Goal: Task Accomplishment & Management: Use online tool/utility

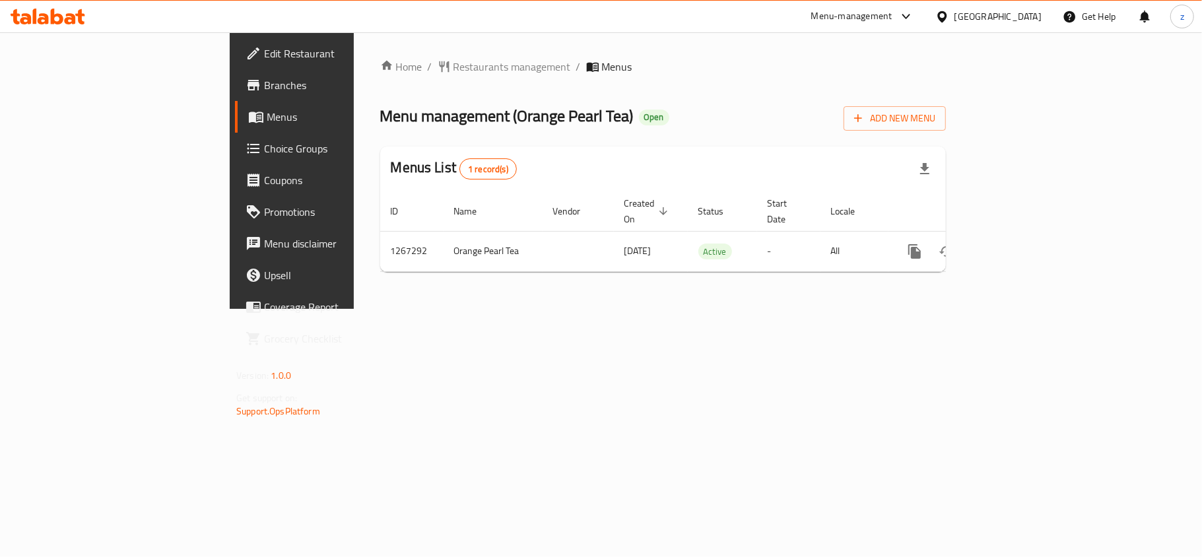
click at [235, 139] on link "Choice Groups" at bounding box center [332, 149] width 195 height 32
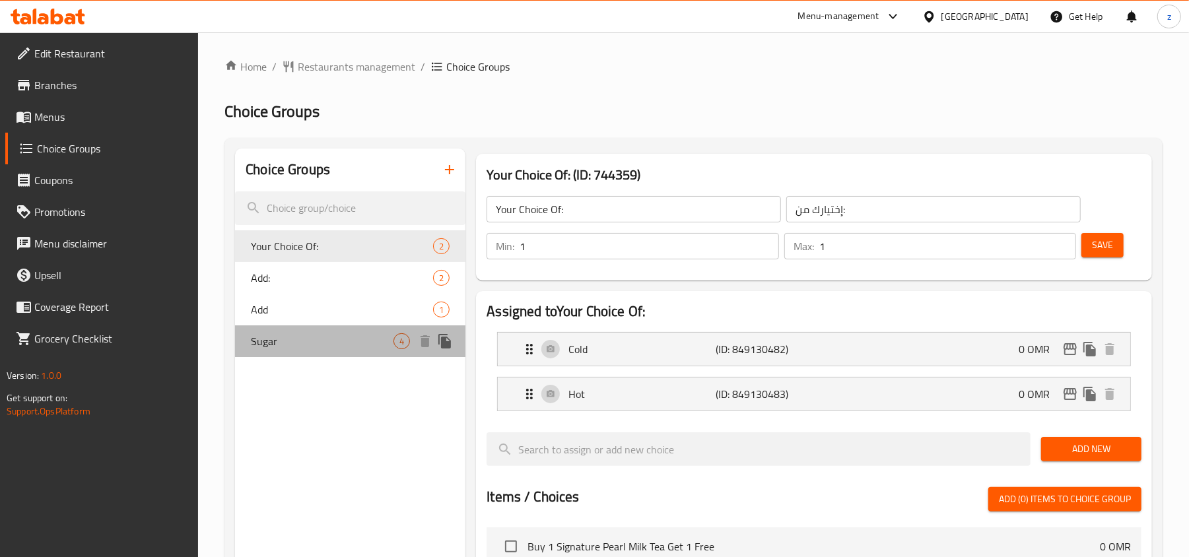
click at [285, 348] on span "Sugar" at bounding box center [322, 341] width 143 height 16
type input "Sugar"
type input "سكر"
type input "0"
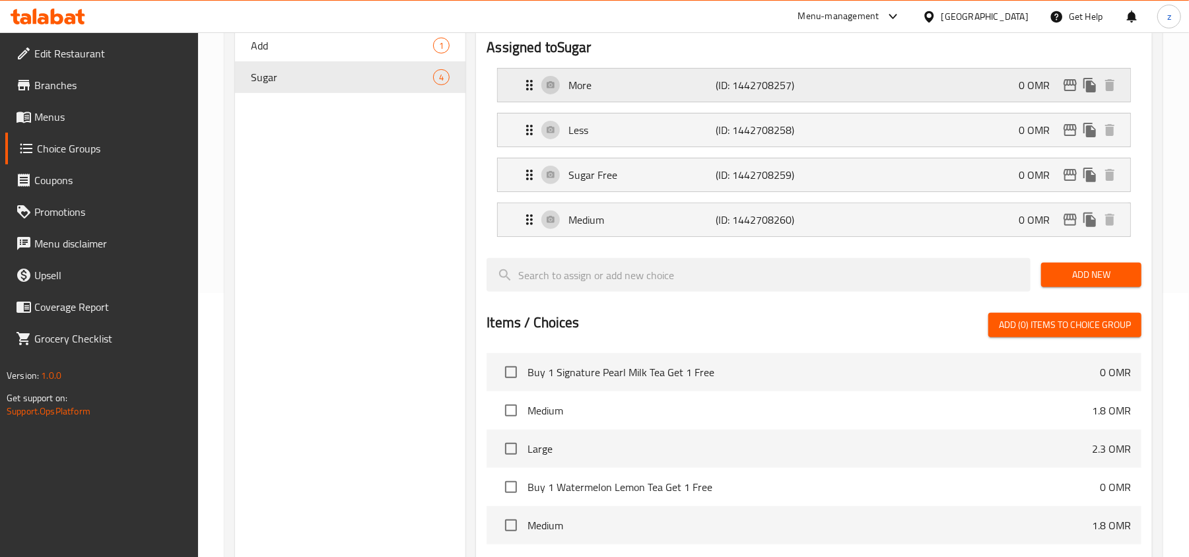
click at [529, 90] on icon "Expand" at bounding box center [529, 85] width 16 height 16
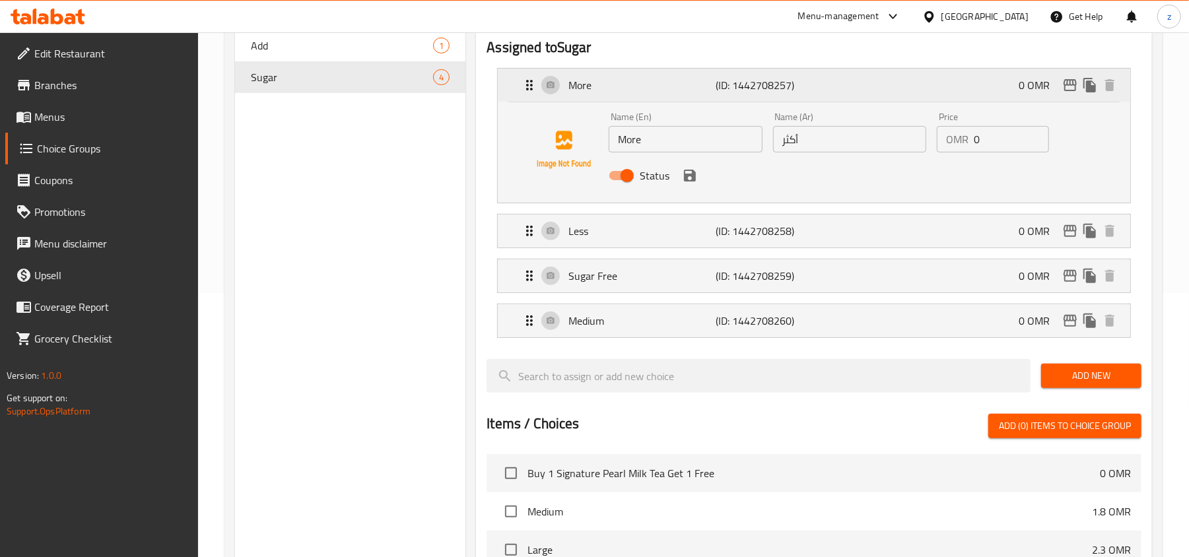
click at [529, 90] on icon "Expand" at bounding box center [529, 85] width 16 height 16
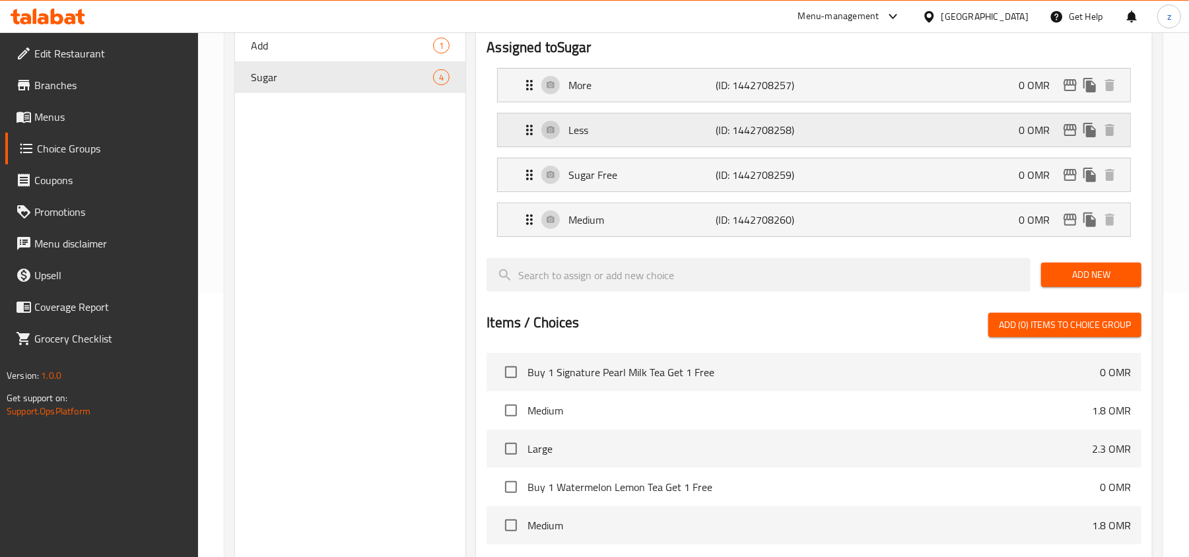
click at [536, 147] on div "Less (ID: 1442708258) 0 OMR" at bounding box center [817, 130] width 593 height 33
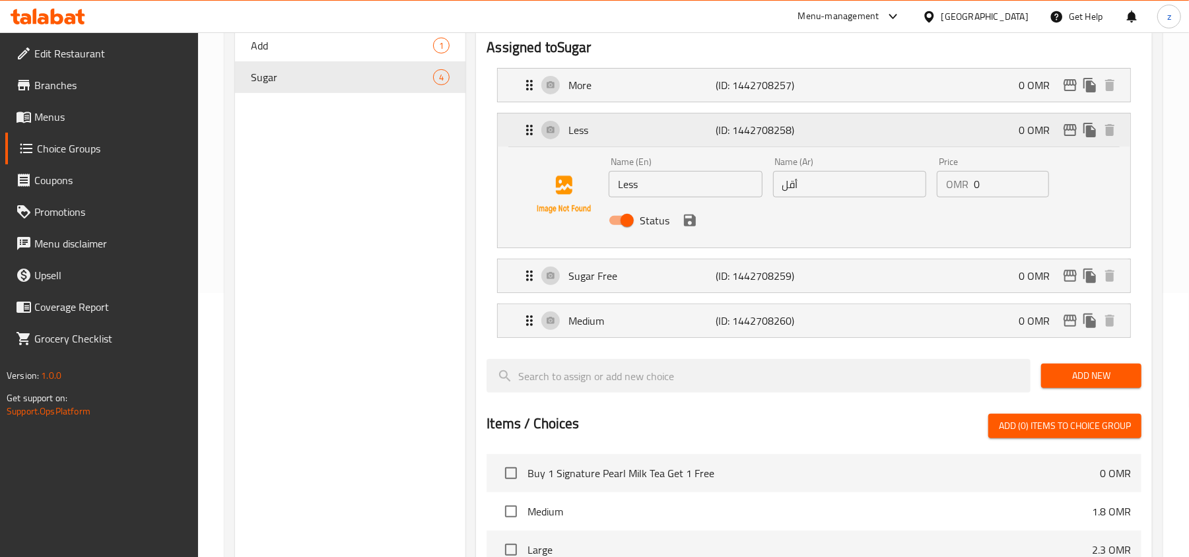
click at [536, 147] on div "Less (ID: 1442708258) 0 OMR" at bounding box center [817, 130] width 593 height 33
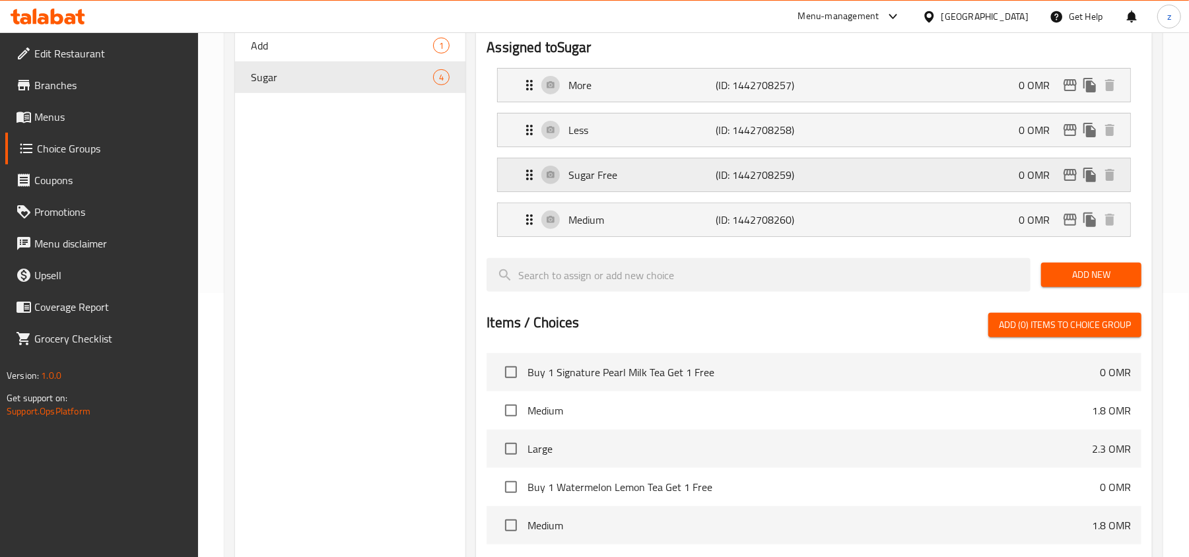
click at [536, 183] on icon "Expand" at bounding box center [529, 175] width 16 height 16
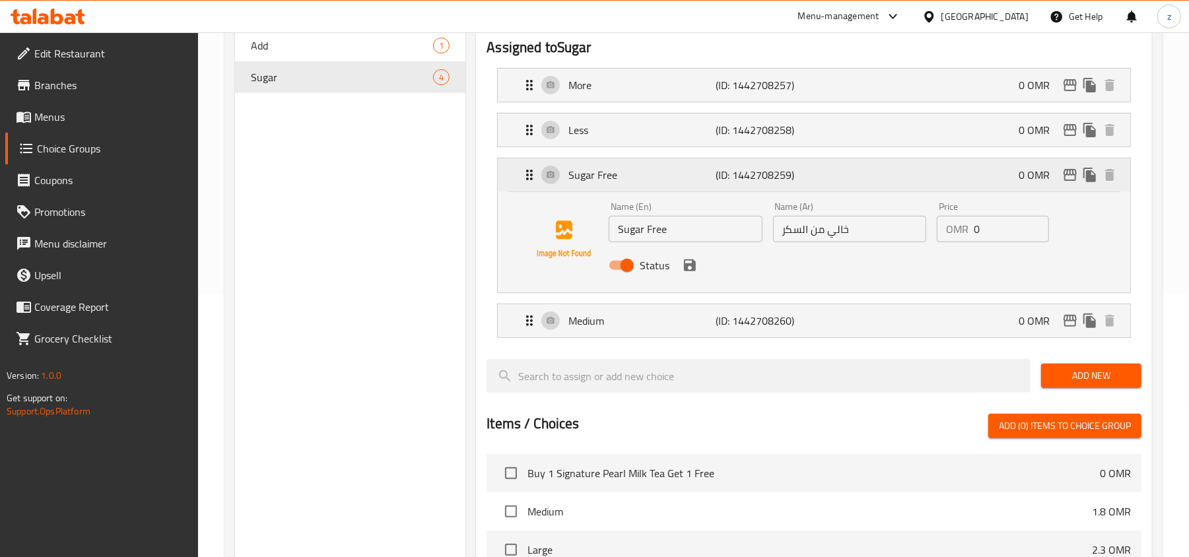
click at [536, 183] on icon "Expand" at bounding box center [529, 175] width 16 height 16
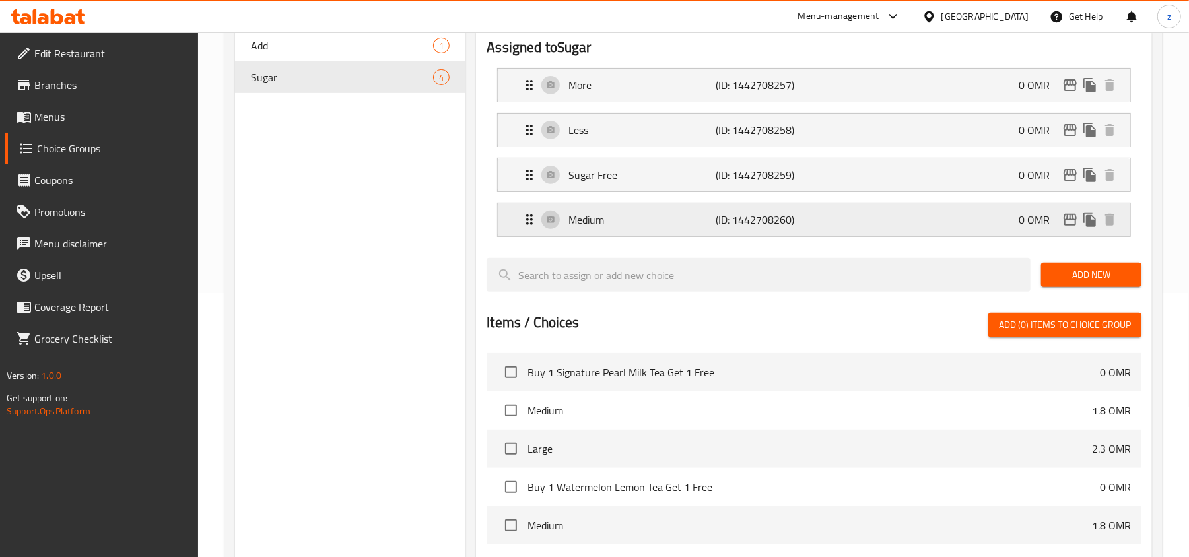
click at [531, 217] on icon "Expand" at bounding box center [529, 220] width 16 height 16
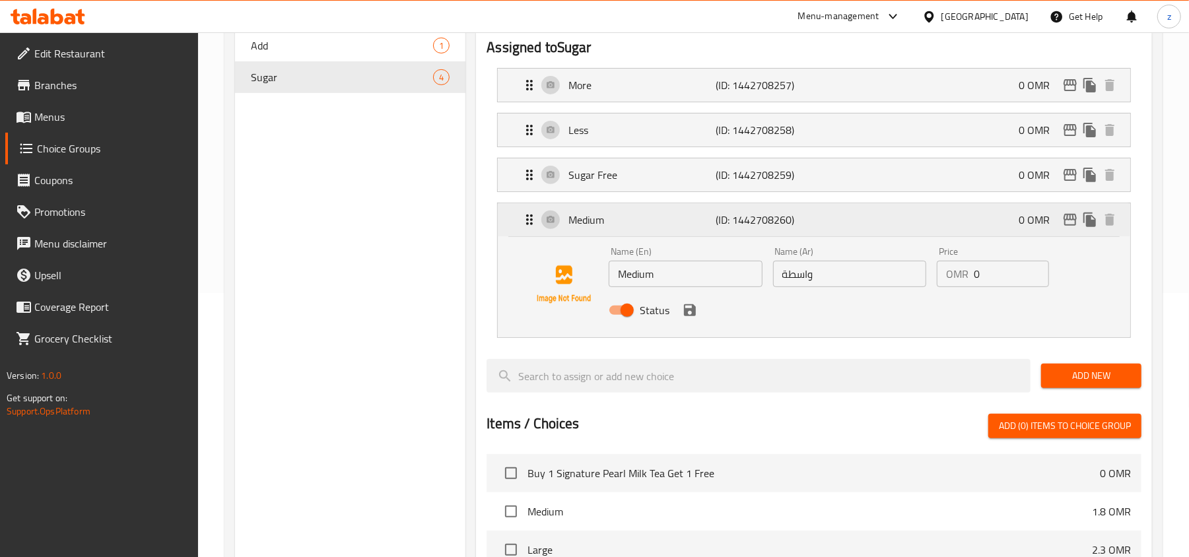
click at [532, 215] on icon "Expand" at bounding box center [529, 220] width 16 height 16
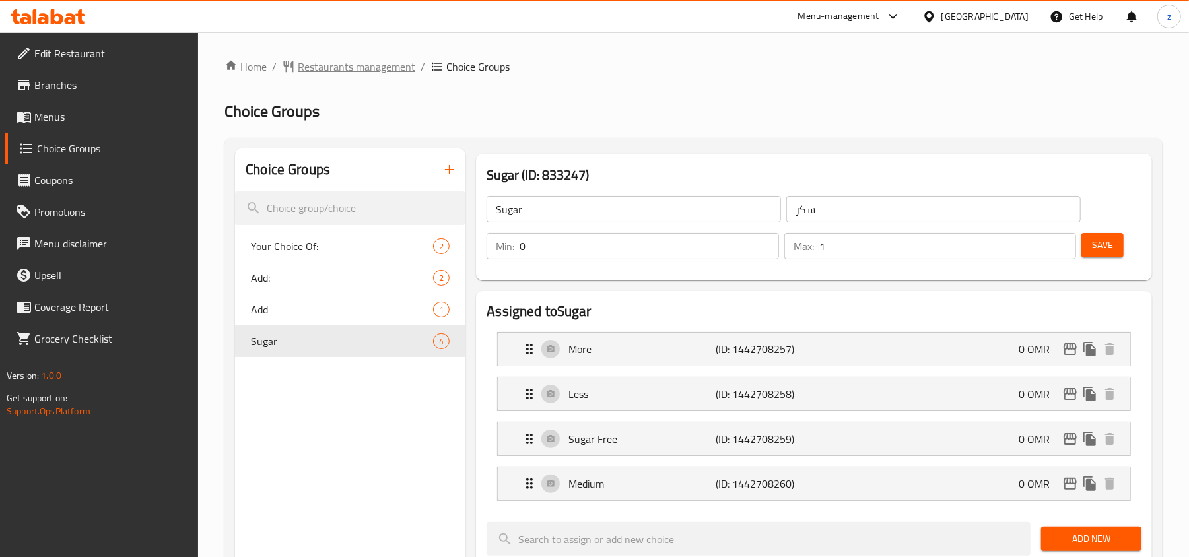
click at [375, 71] on span "Restaurants management" at bounding box center [356, 67] width 117 height 16
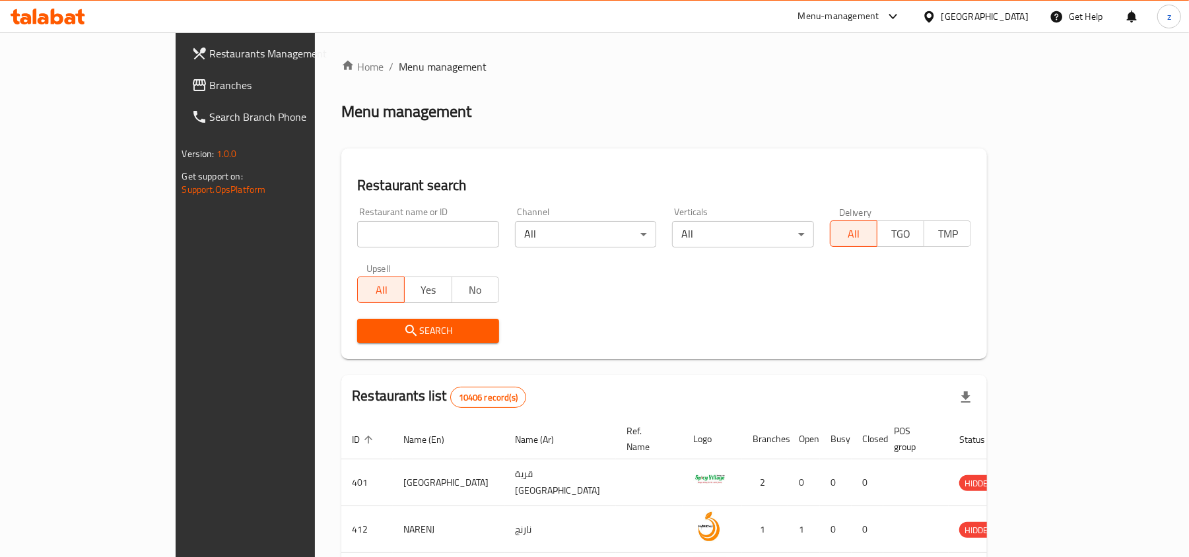
click at [210, 90] on span "Branches" at bounding box center [287, 85] width 154 height 16
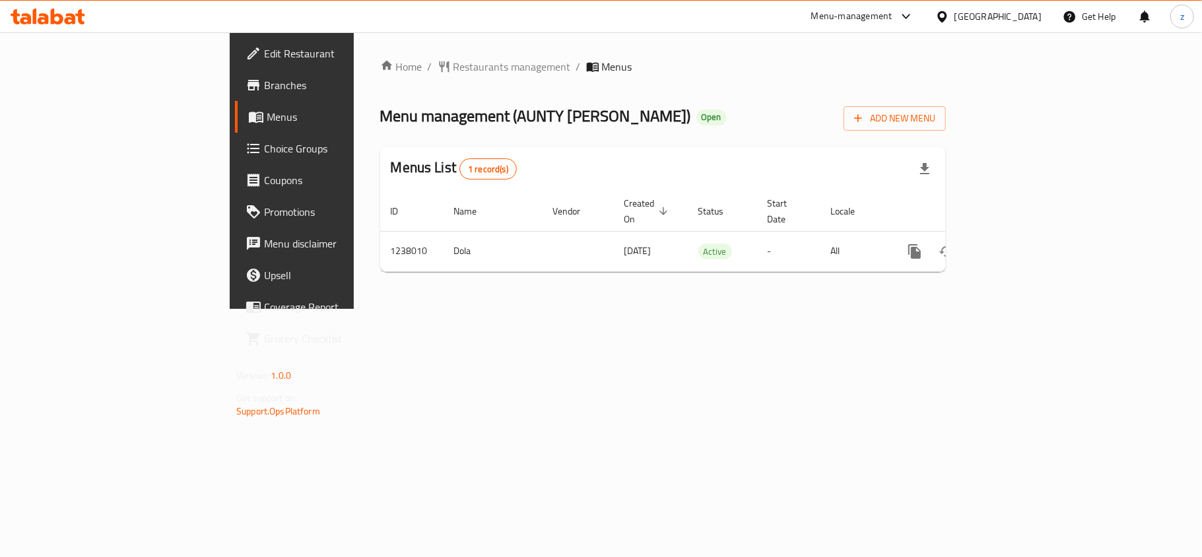
click at [264, 150] on span "Choice Groups" at bounding box center [342, 149] width 156 height 16
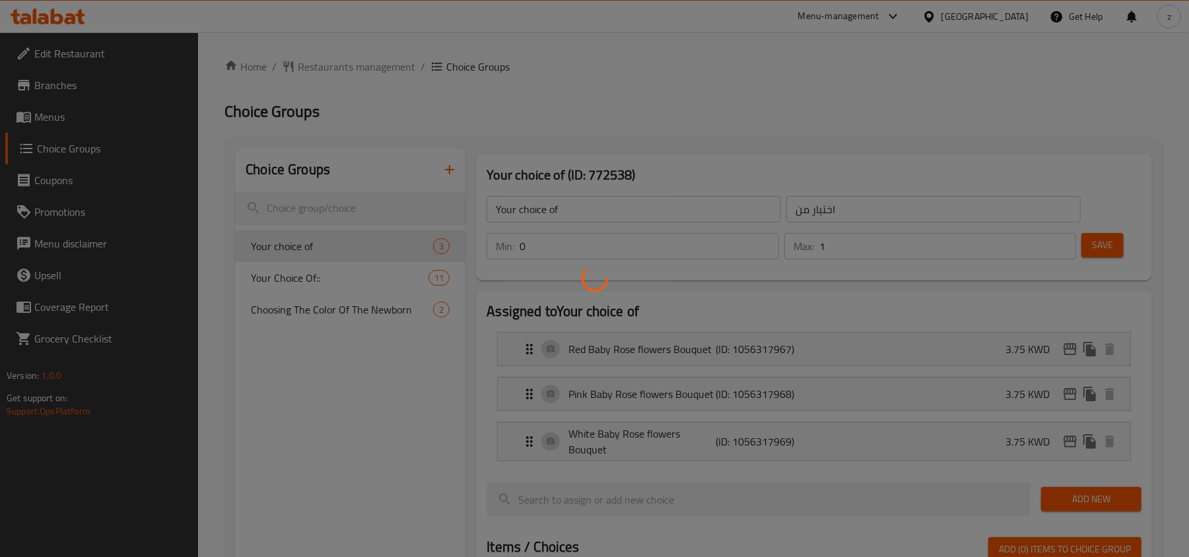
click at [275, 280] on div at bounding box center [594, 278] width 1189 height 557
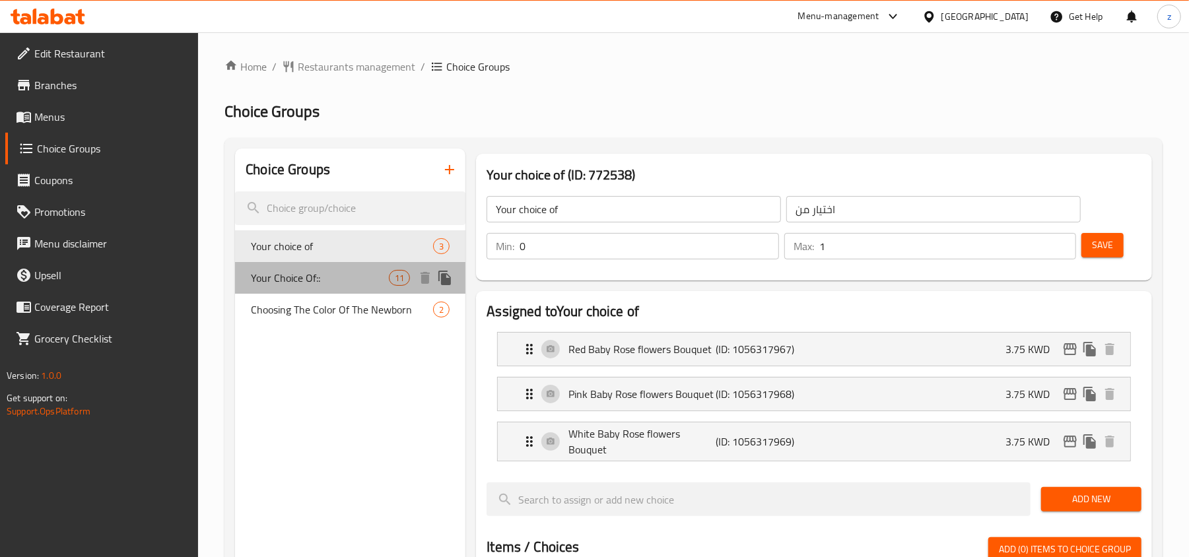
click at [275, 280] on span "Your Choice Of::" at bounding box center [320, 278] width 138 height 16
type input "Your Choice Of::"
type input "إختيارك من:"
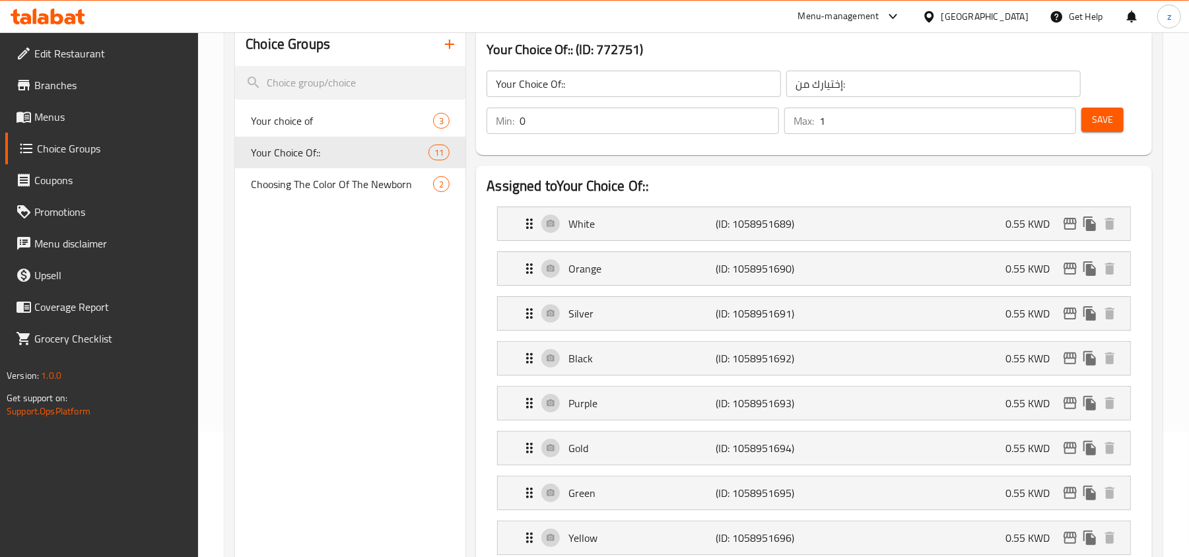
scroll to position [88, 0]
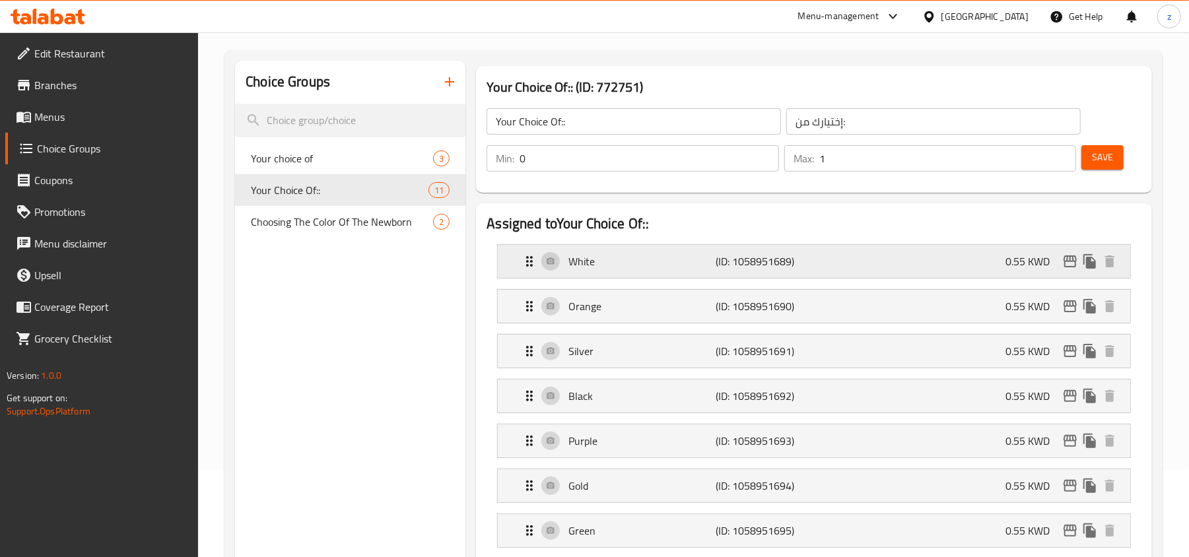
click at [536, 257] on icon "Expand" at bounding box center [529, 261] width 16 height 16
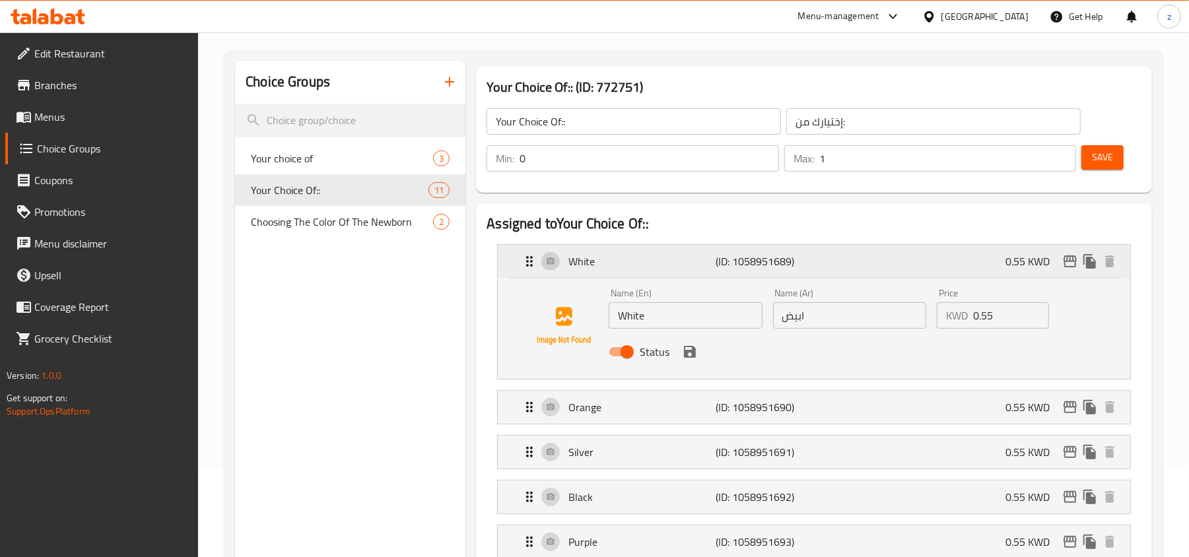
click at [536, 257] on icon "Expand" at bounding box center [529, 261] width 16 height 16
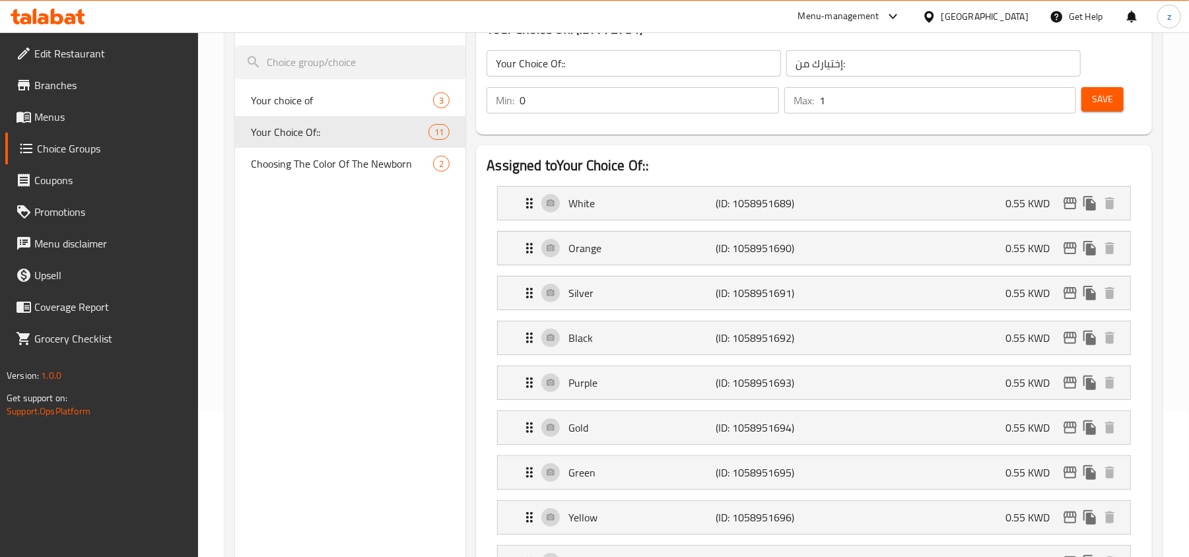
scroll to position [176, 0]
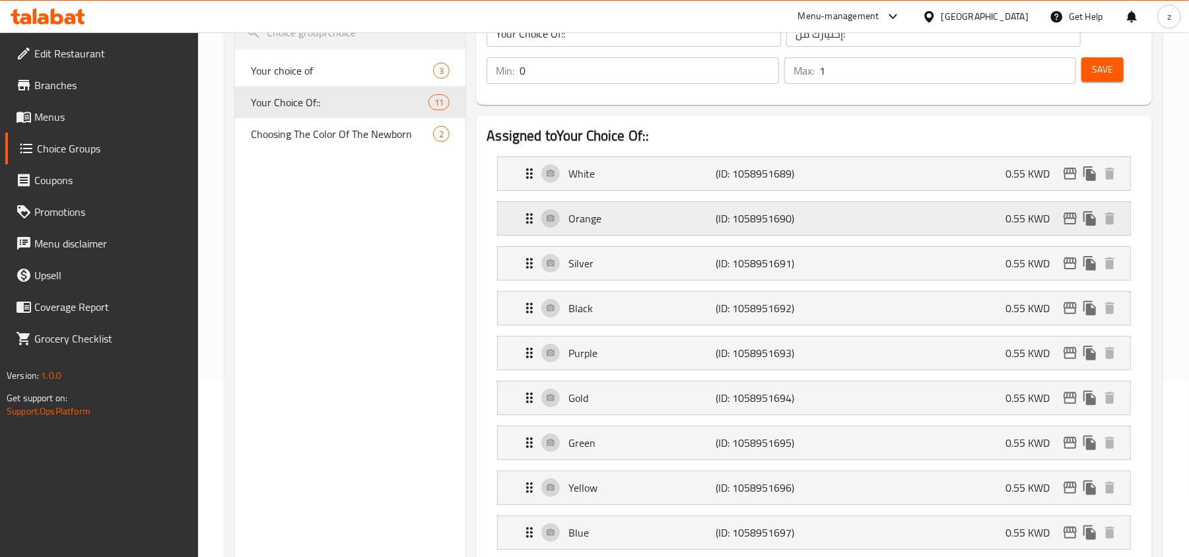
click at [529, 231] on div "Orange (ID: 1058951690) 0.55 KWD" at bounding box center [817, 218] width 593 height 33
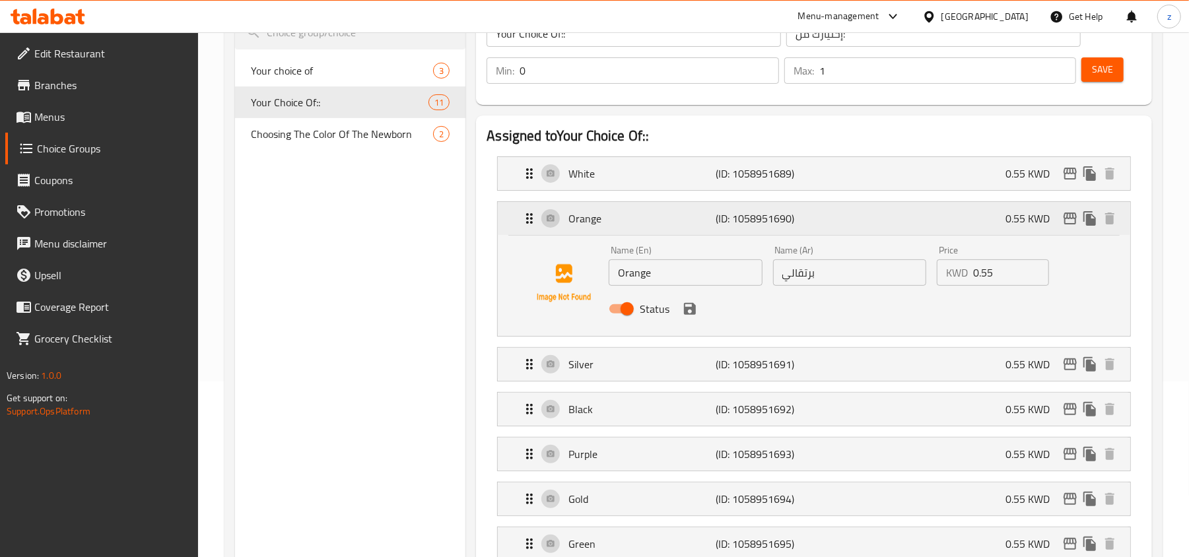
click at [529, 231] on div "Orange (ID: 1058951690) 0.55 KWD" at bounding box center [817, 218] width 593 height 33
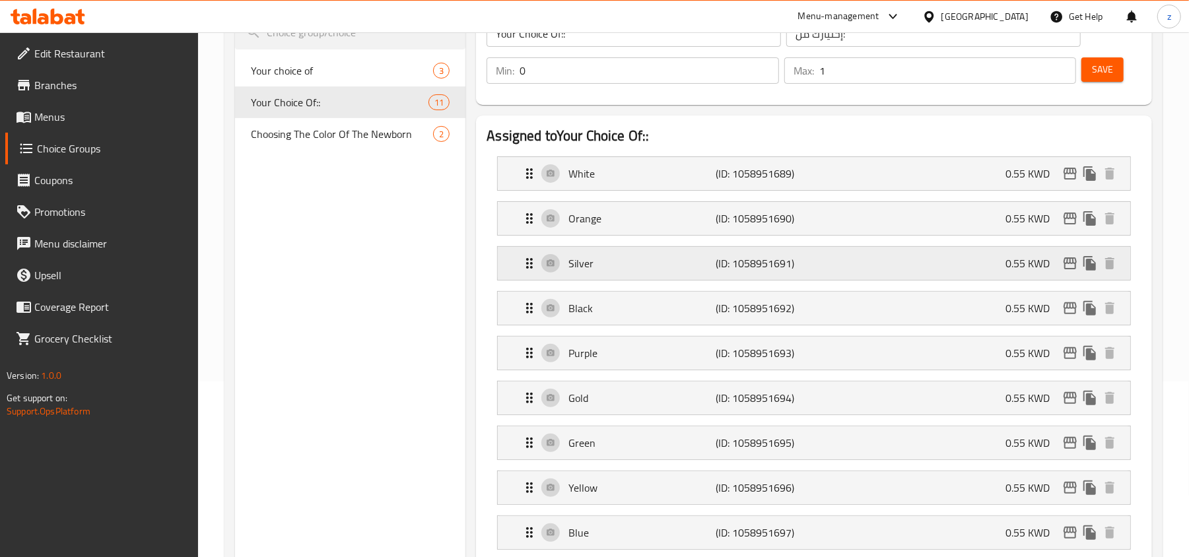
click at [523, 256] on icon "Expand" at bounding box center [529, 263] width 16 height 16
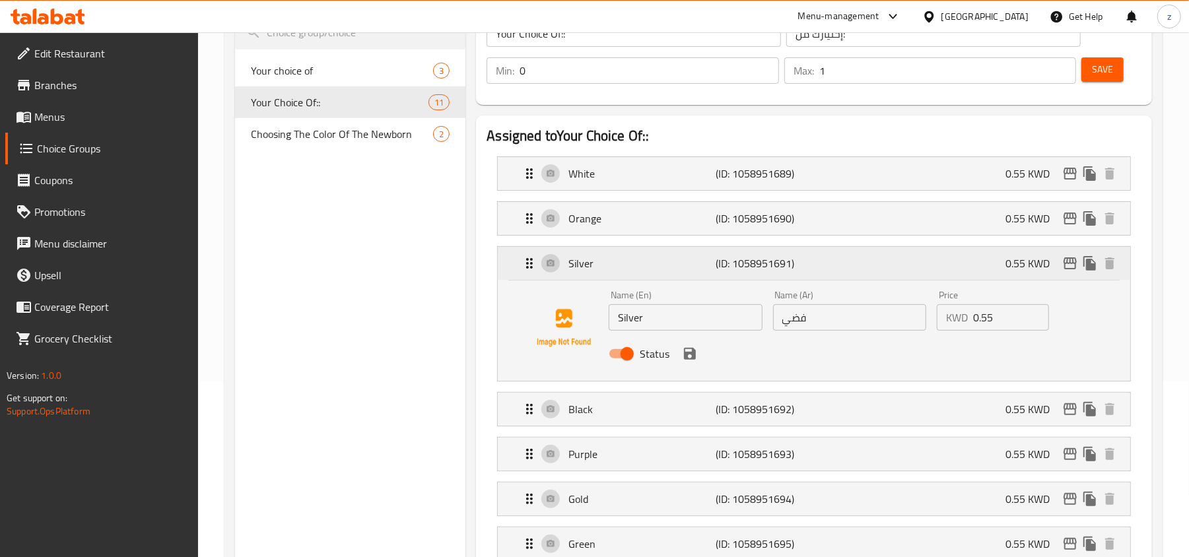
click at [523, 256] on icon "Expand" at bounding box center [529, 263] width 16 height 16
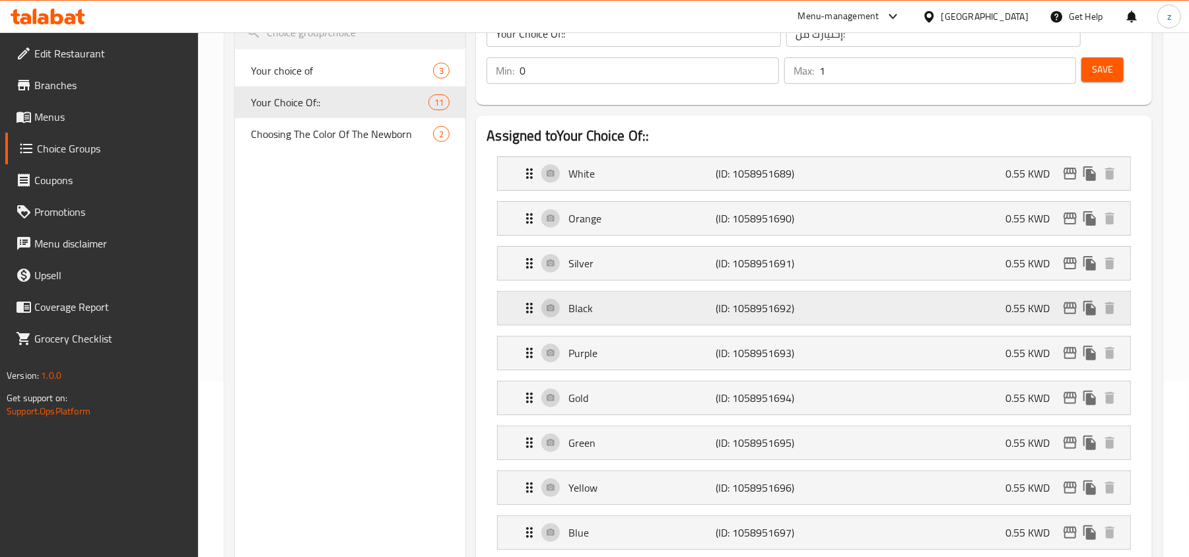
click at [528, 309] on icon "Expand" at bounding box center [529, 308] width 7 height 11
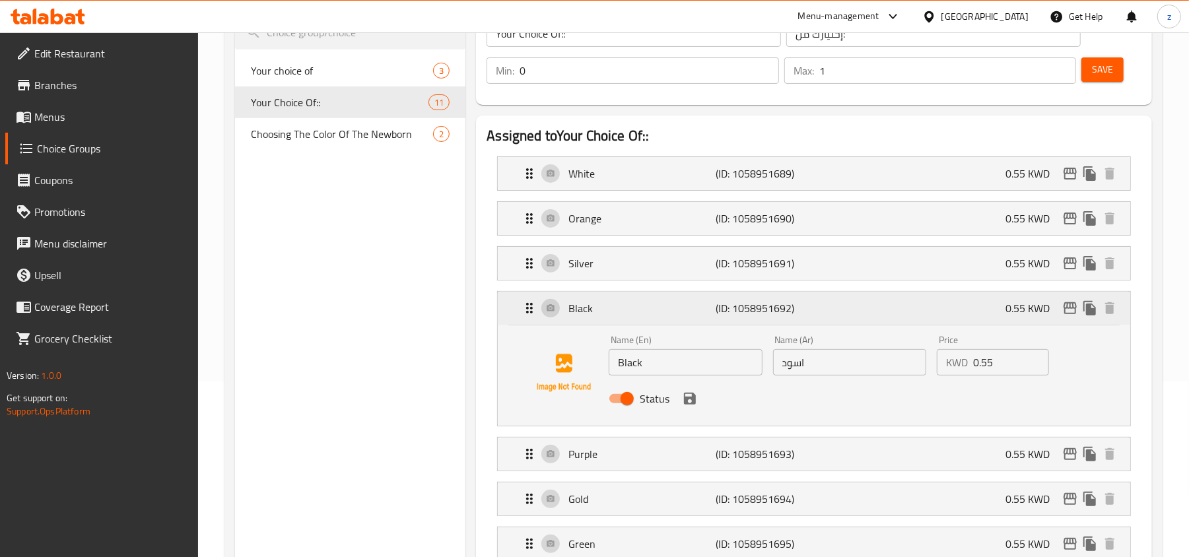
click at [528, 309] on icon "Expand" at bounding box center [529, 308] width 7 height 11
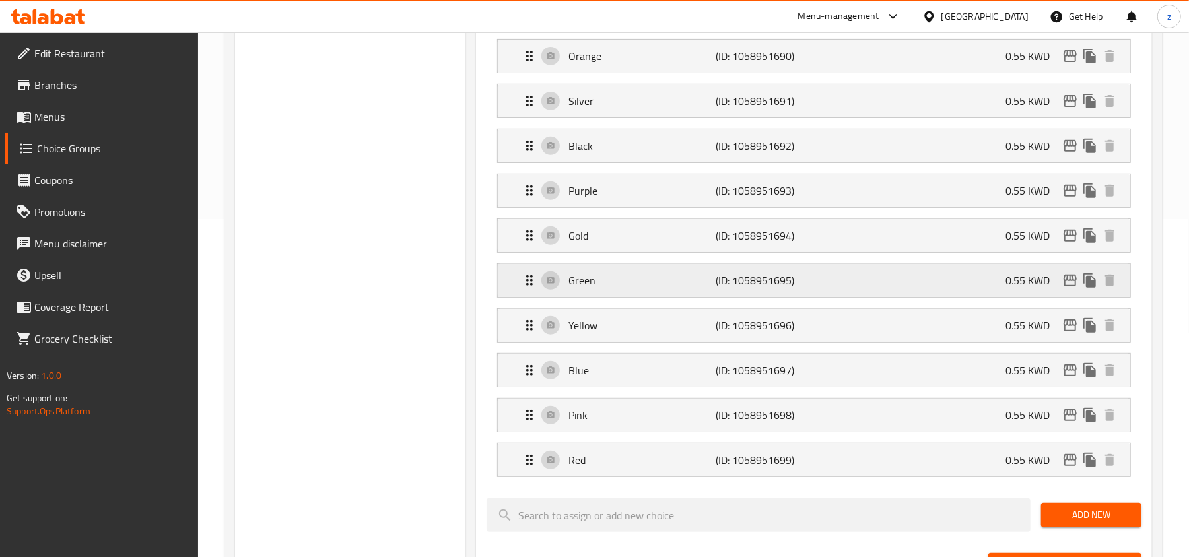
scroll to position [352, 0]
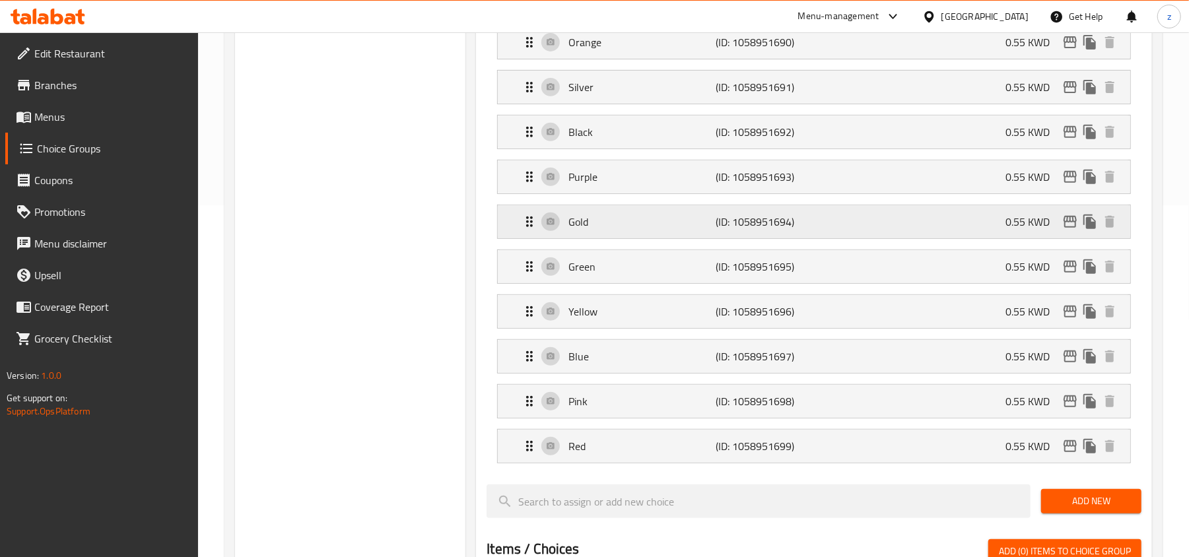
click at [524, 220] on icon "Expand" at bounding box center [529, 222] width 16 height 16
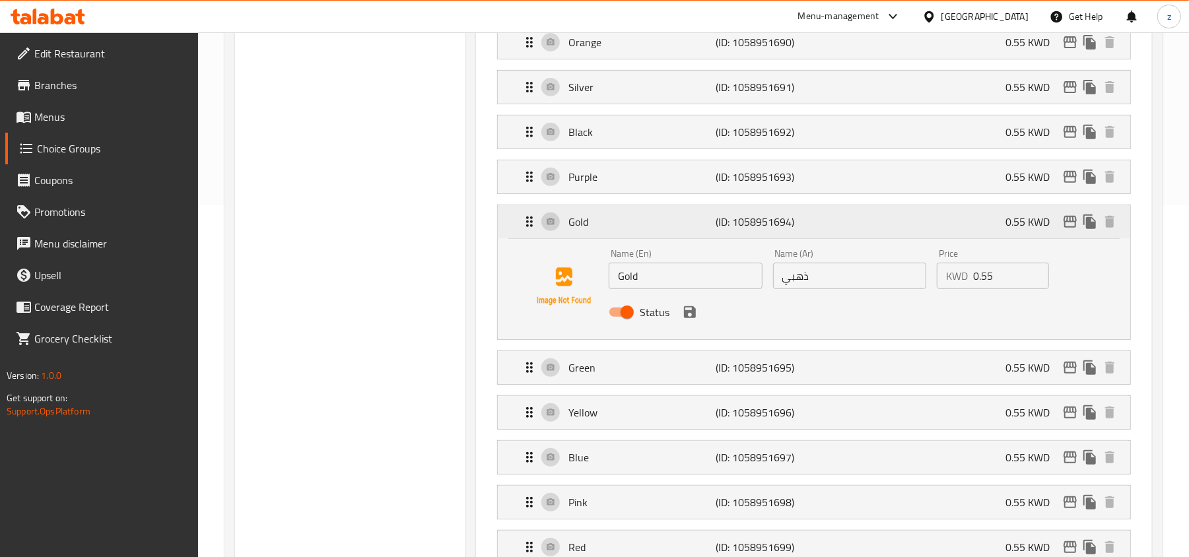
click at [524, 220] on icon "Expand" at bounding box center [529, 222] width 16 height 16
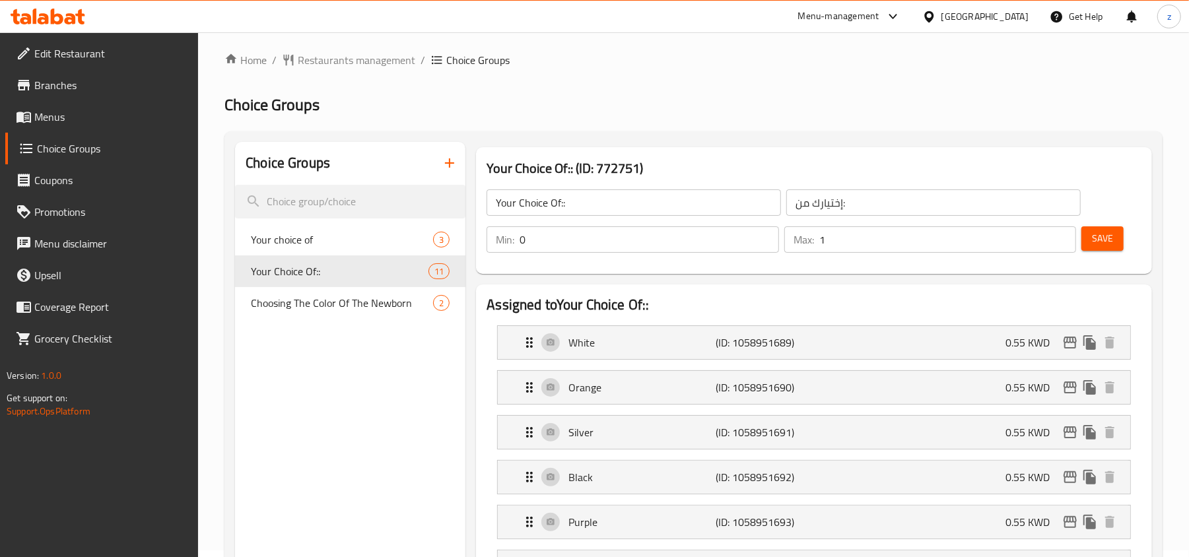
scroll to position [0, 0]
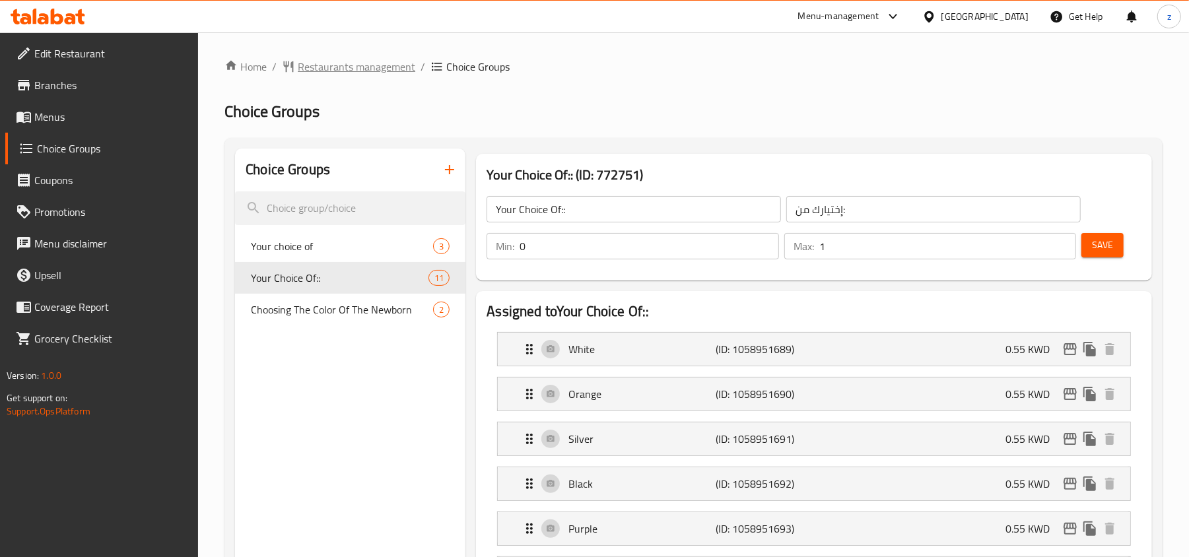
click at [330, 67] on span "Restaurants management" at bounding box center [356, 67] width 117 height 16
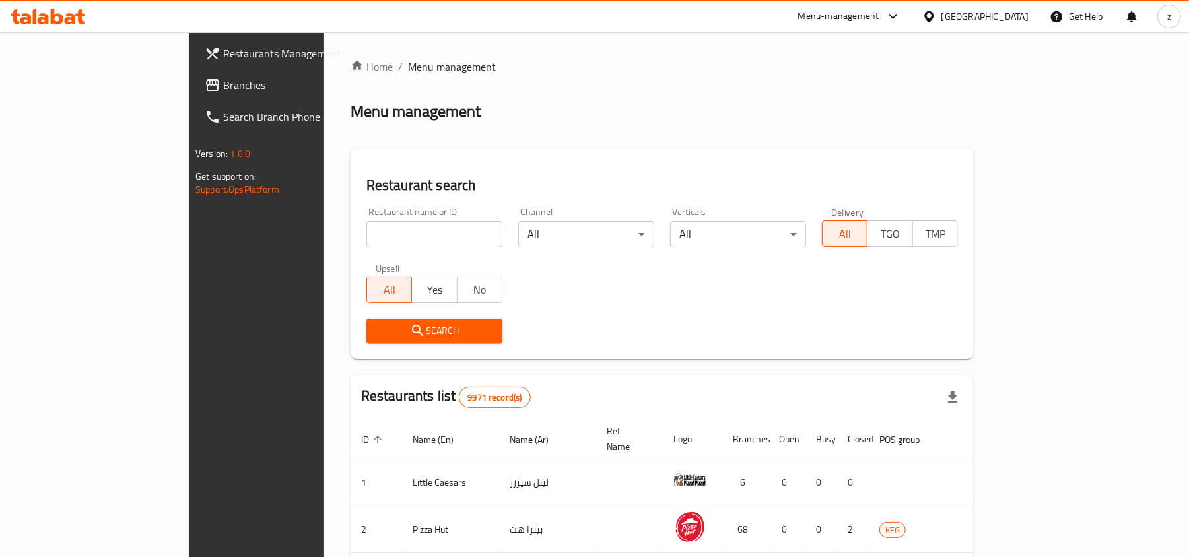
click at [223, 87] on span "Branches" at bounding box center [300, 85] width 154 height 16
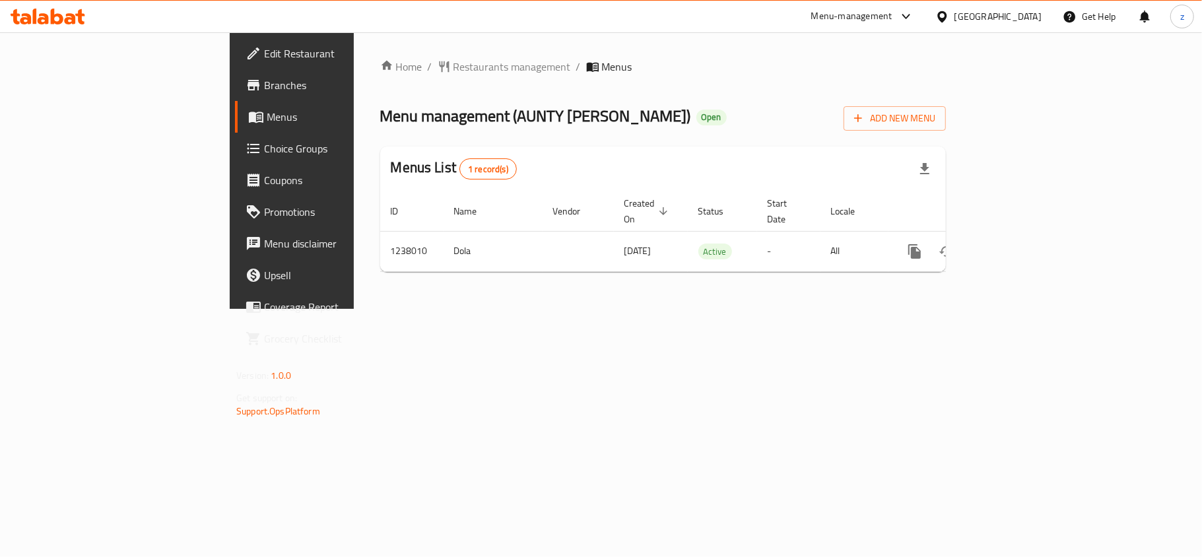
click at [264, 148] on span "Choice Groups" at bounding box center [342, 149] width 156 height 16
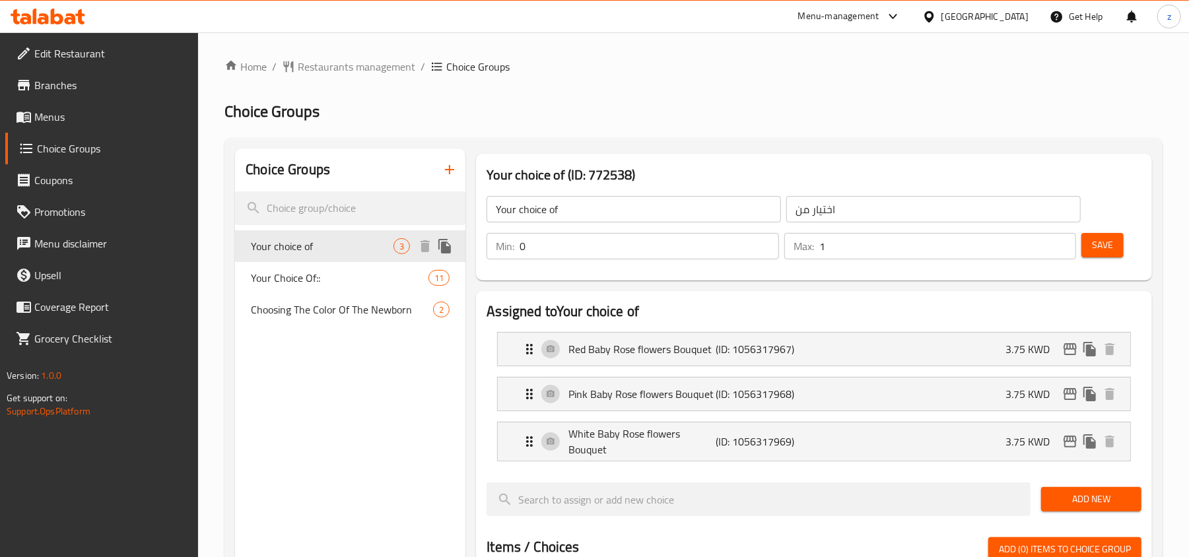
click at [317, 253] on span "Your choice of" at bounding box center [322, 246] width 143 height 16
click at [308, 262] on div "Your Choice Of:: 11" at bounding box center [350, 278] width 230 height 32
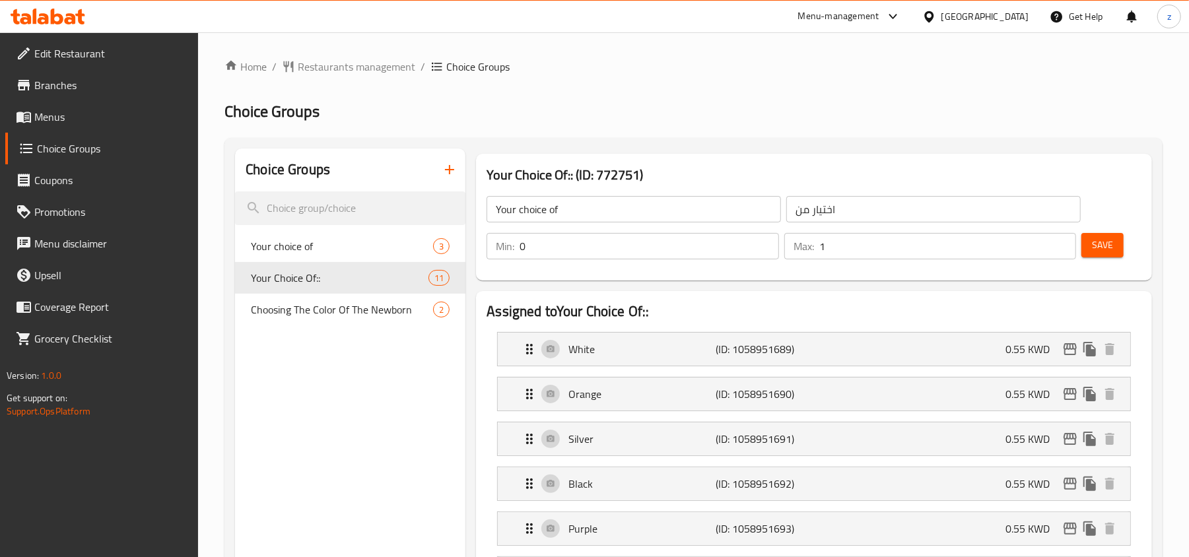
type input "Your Choice Of::"
type input "إختيارك من:"
click at [381, 64] on span "Restaurants management" at bounding box center [356, 67] width 117 height 16
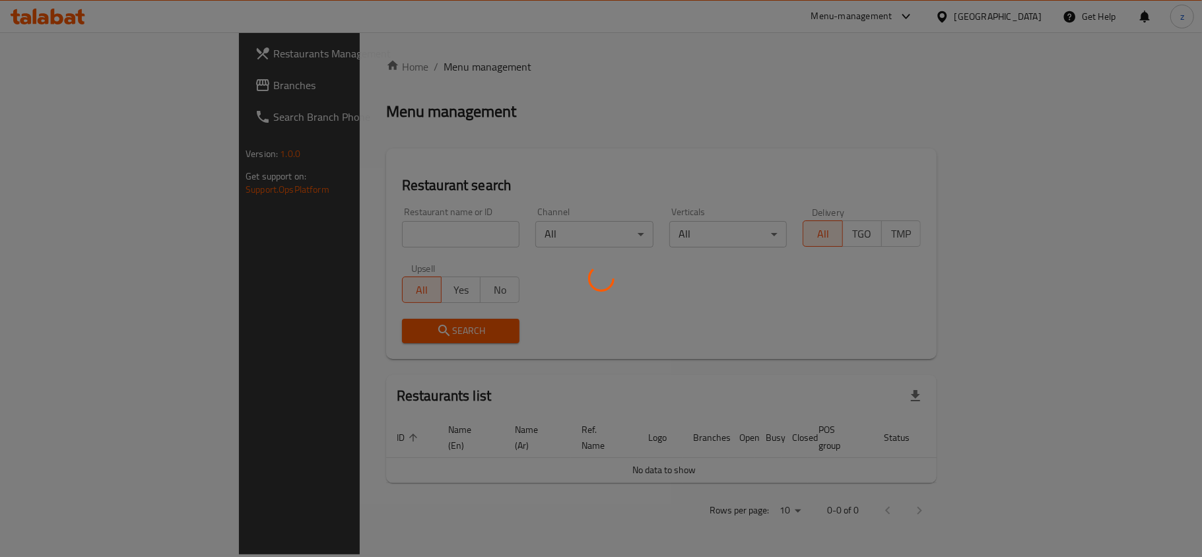
click at [45, 88] on div at bounding box center [601, 278] width 1202 height 557
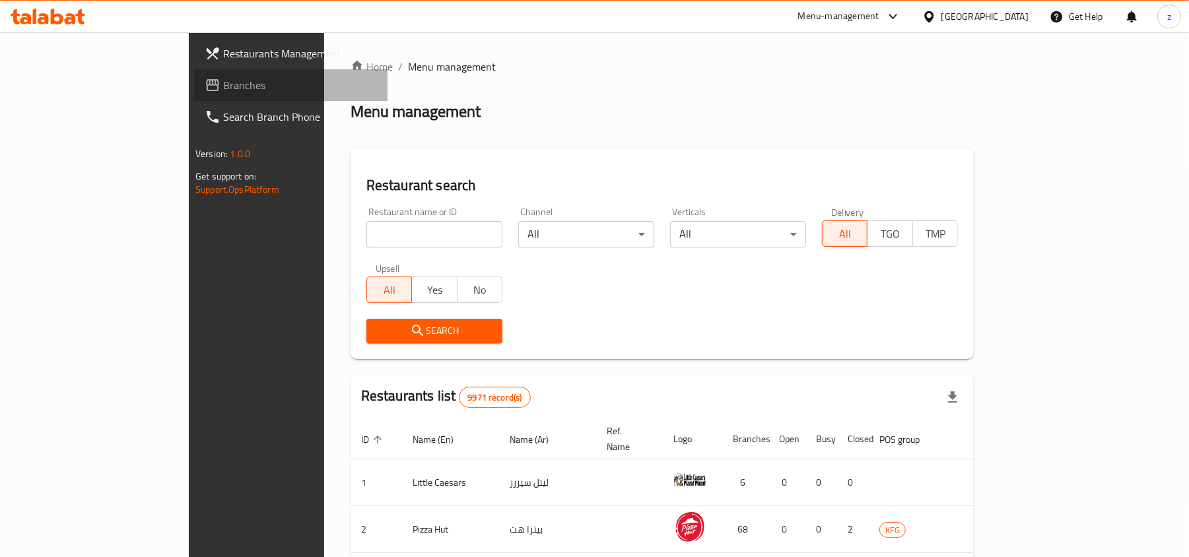
click at [223, 88] on span "Branches" at bounding box center [300, 85] width 154 height 16
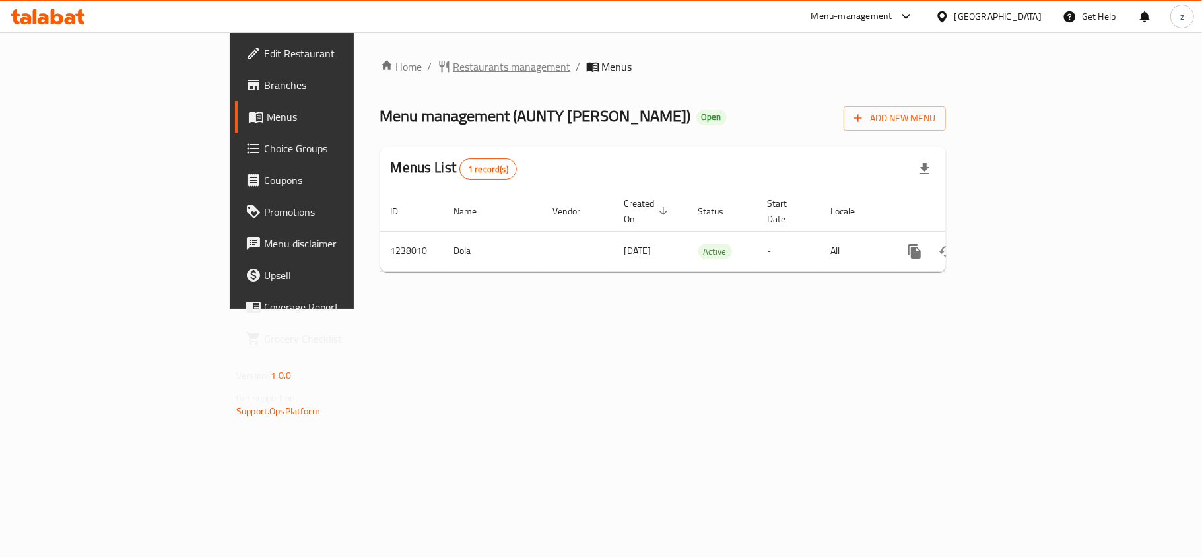
drag, startPoint x: 313, startPoint y: 77, endPoint x: 318, endPoint y: 70, distance: 8.5
click at [380, 77] on div "Home / Restaurants management / Menus Menu management ( AUNTY JUJUS ) Open Add …" at bounding box center [663, 171] width 566 height 224
click at [453, 67] on span "Restaurants management" at bounding box center [511, 67] width 117 height 16
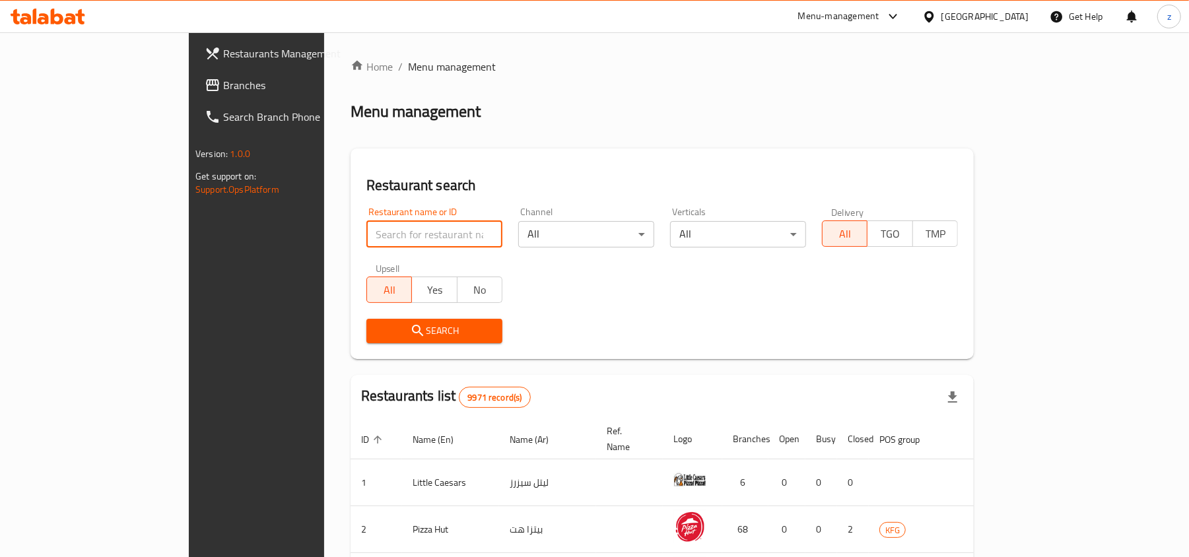
click at [366, 247] on input "search" at bounding box center [434, 234] width 136 height 26
paste input "663054"
type input "663054"
click button "Search" at bounding box center [434, 331] width 136 height 24
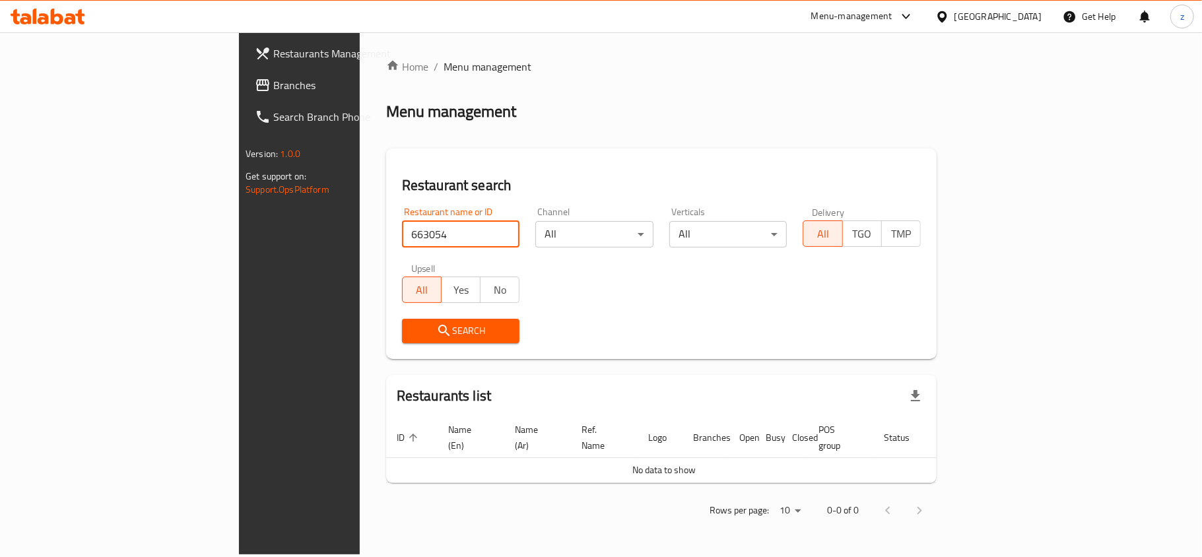
click at [273, 80] on span "Branches" at bounding box center [351, 85] width 156 height 16
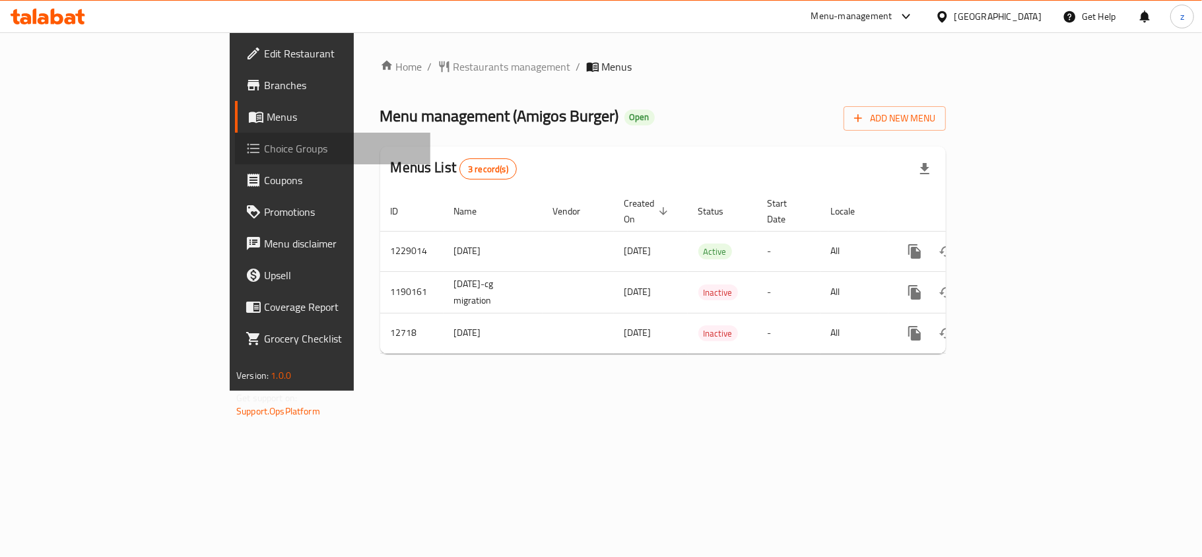
click at [264, 148] on span "Choice Groups" at bounding box center [342, 149] width 156 height 16
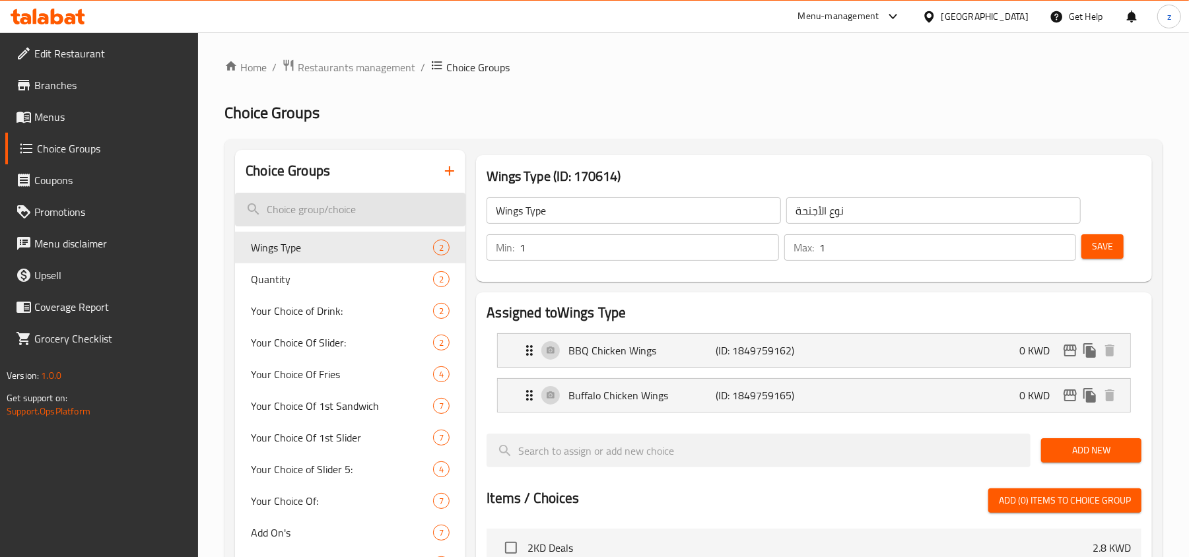
click at [325, 207] on input "search" at bounding box center [350, 210] width 230 height 34
paste input "Choice Of Sauce Product option create Changes of Choice Of Sauce"
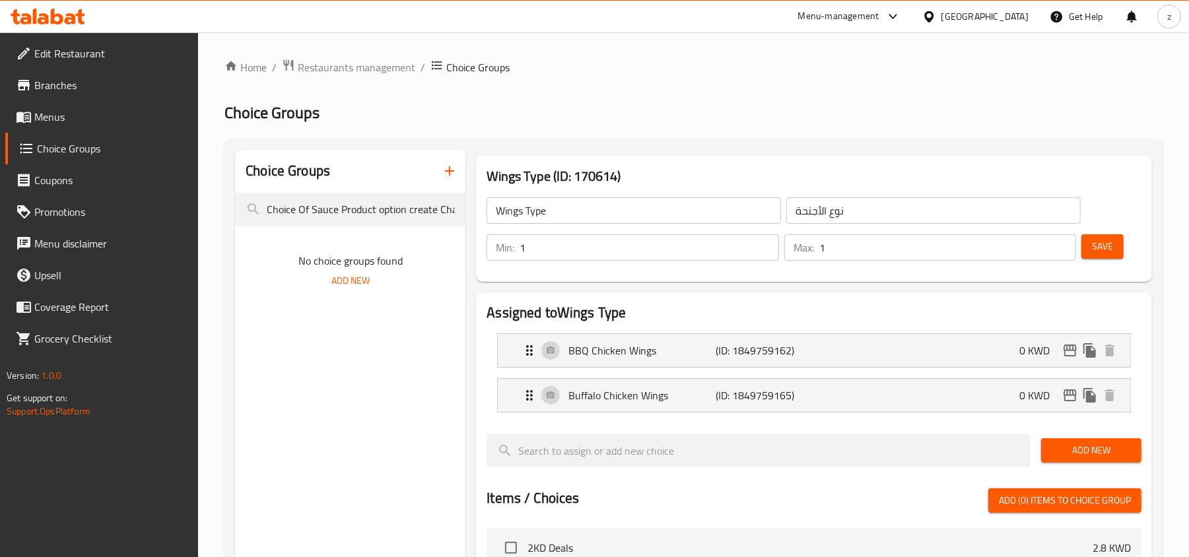
drag, startPoint x: 331, startPoint y: 209, endPoint x: -183, endPoint y: 197, distance: 514.3
click at [0, 197] on html "​ Menu-management Kuwait Get Help z Edit Restaurant Branches Menus Choice Group…" at bounding box center [594, 278] width 1189 height 557
drag, startPoint x: 319, startPoint y: 211, endPoint x: -279, endPoint y: 188, distance: 598.4
click at [0, 188] on html "​ Menu-management Kuwait Get Help z Edit Restaurant Branches Menus Choice Group…" at bounding box center [594, 278] width 1189 height 557
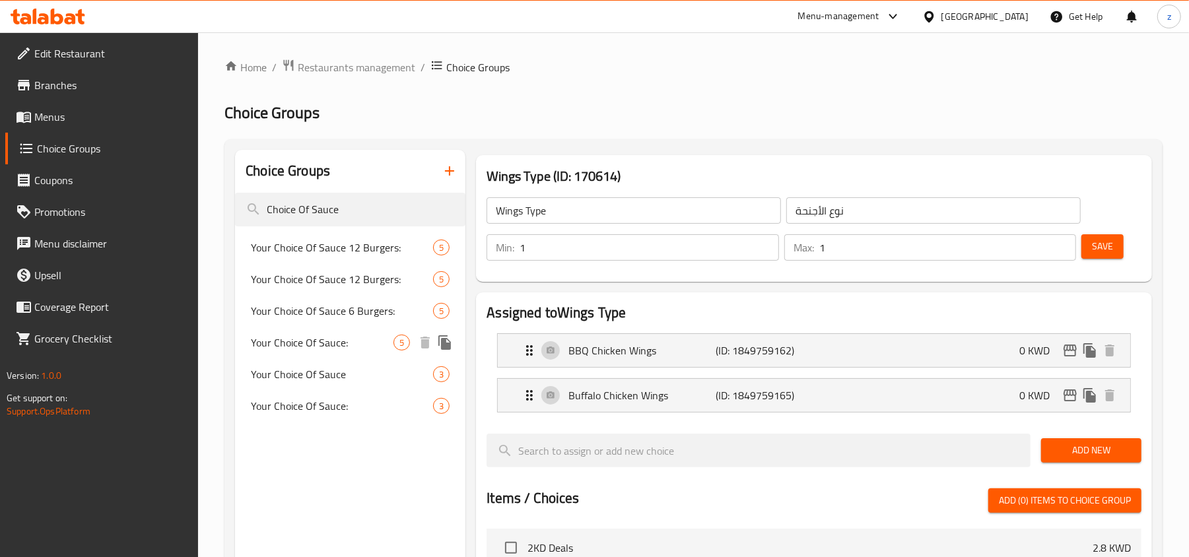
type input "Choice Of Sauce"
click at [282, 350] on span "Your Choice Of Sauce:" at bounding box center [322, 343] width 143 height 16
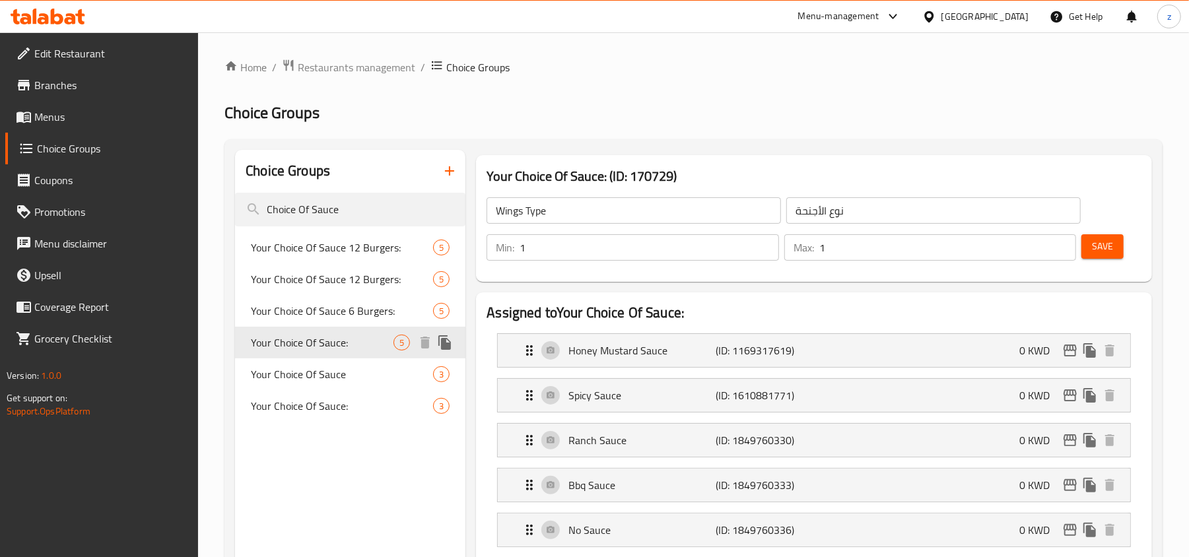
type input "Your Choice Of Sauce:"
type input "اختيارك من الصلصة:"
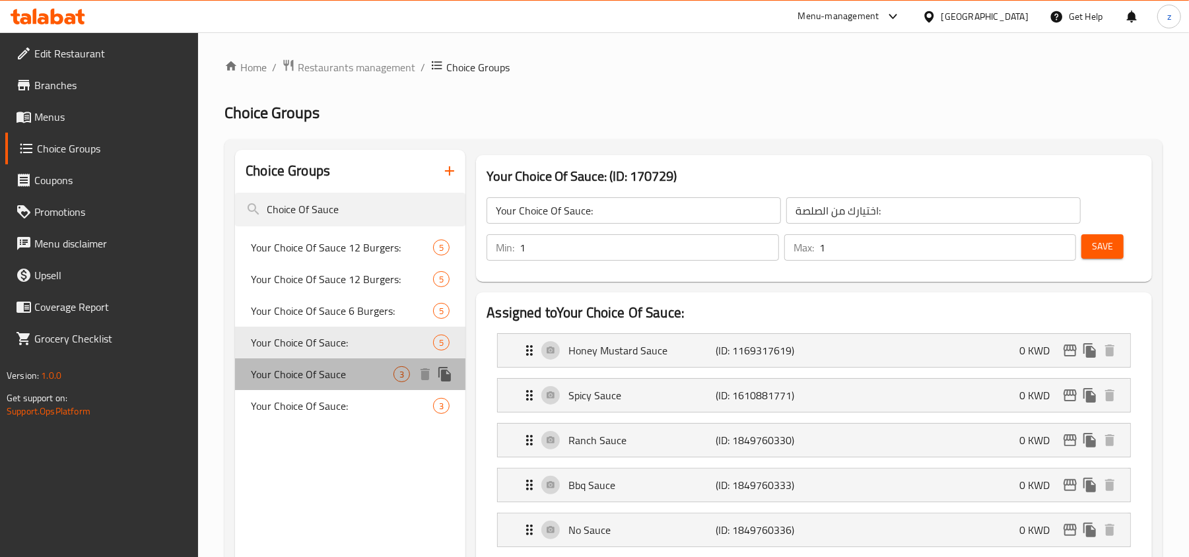
click at [323, 374] on span "Your Choice Of Sauce" at bounding box center [322, 374] width 143 height 16
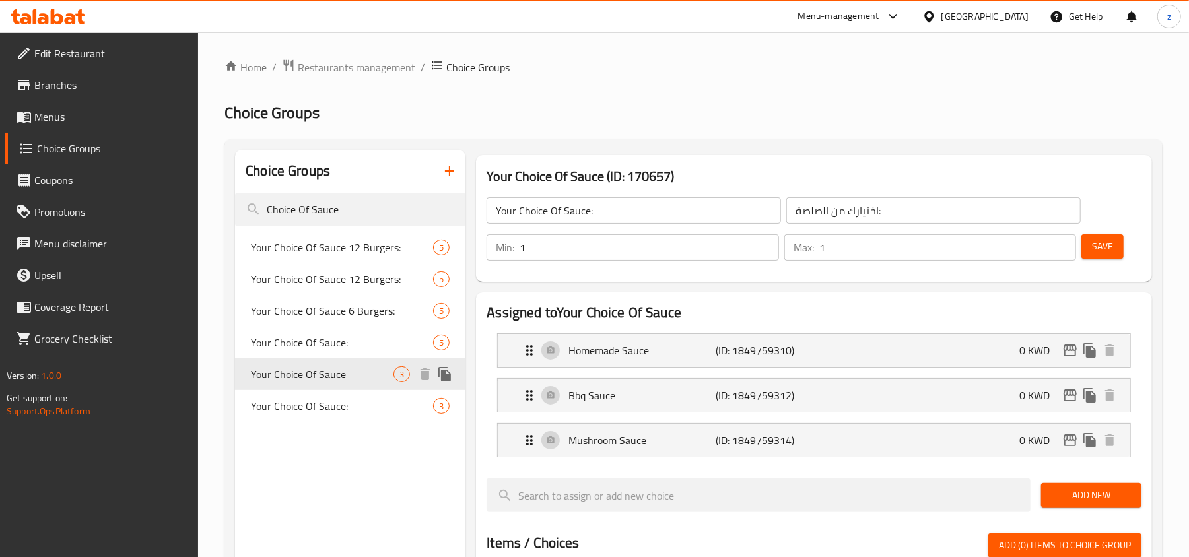
type input "Your Choice Of Sauce"
type input "اختيارك من الصلصة"
click at [326, 399] on span "Your Choice Of Sauce:" at bounding box center [322, 406] width 143 height 16
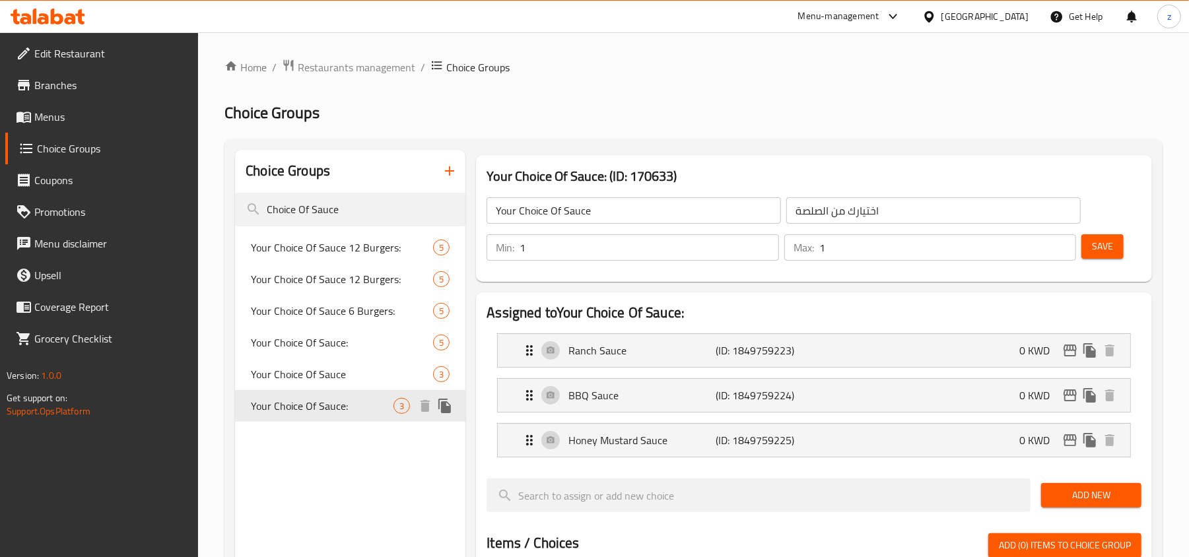
type input "Your Choice Of Sauce:"
type input "اختيارك من الصلصة:"
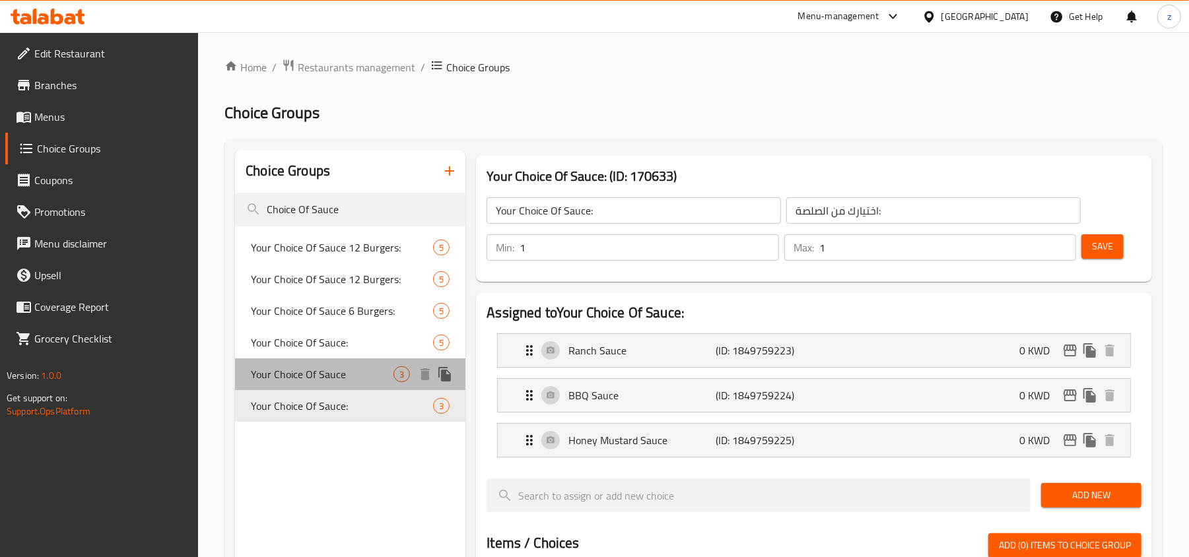
click at [321, 363] on div "Your Choice Of Sauce 3" at bounding box center [350, 374] width 230 height 32
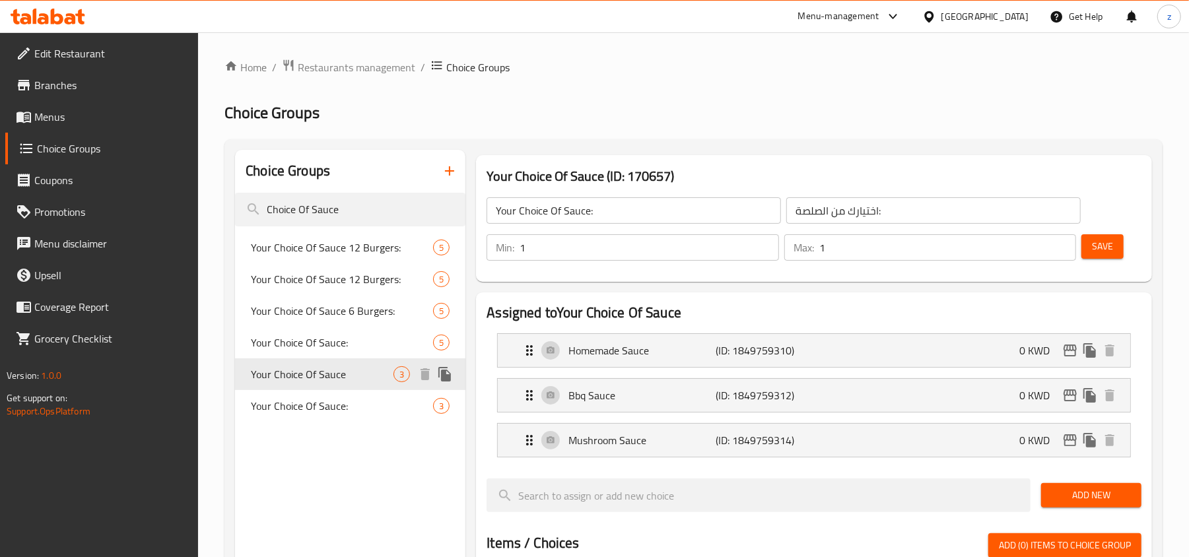
type input "Your Choice Of Sauce"
type input "اختيارك من الصلصة"
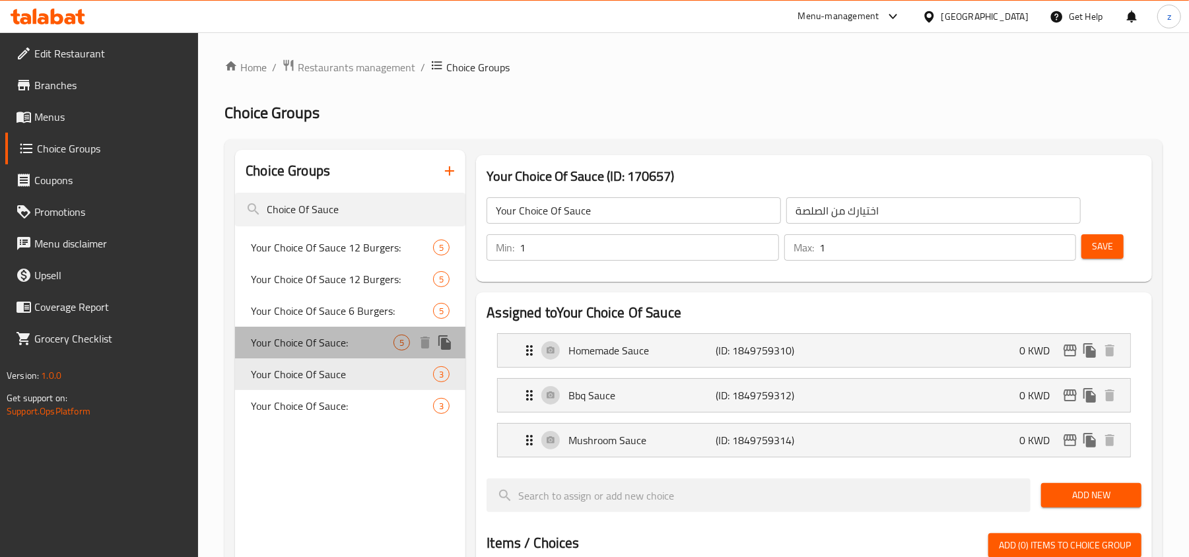
click at [325, 341] on span "Your Choice Of Sauce:" at bounding box center [322, 343] width 143 height 16
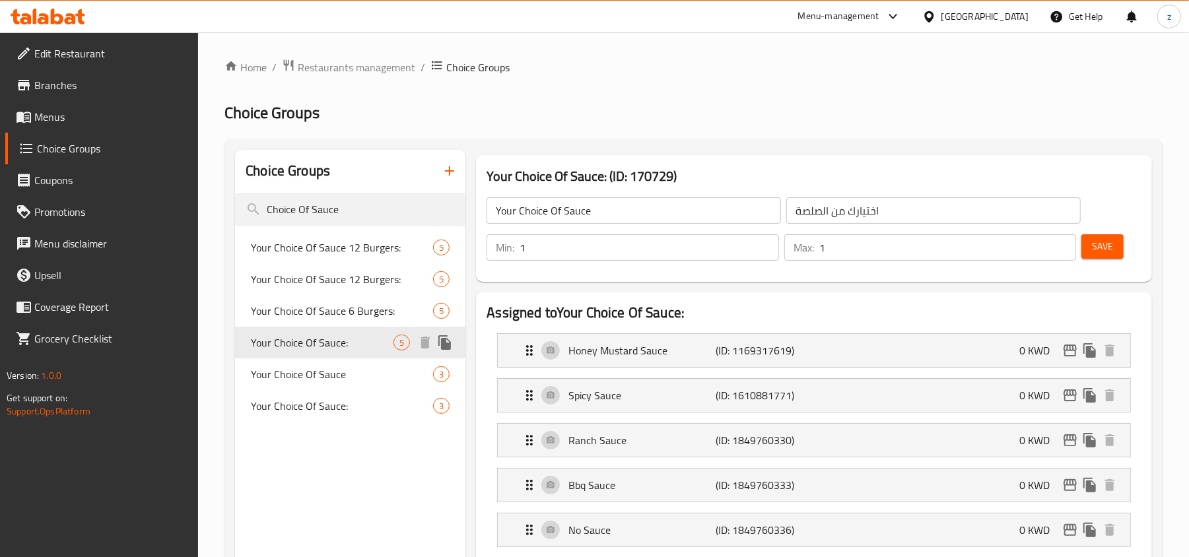
type input "Your Choice Of Sauce:"
type input "اختيارك من الصلصة:"
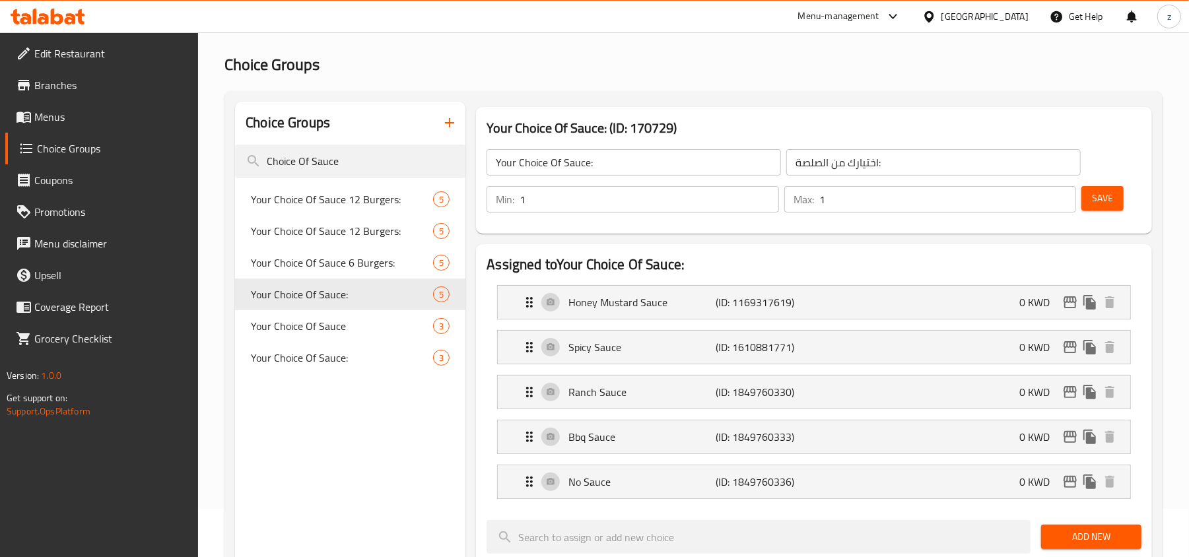
scroll to position [88, 0]
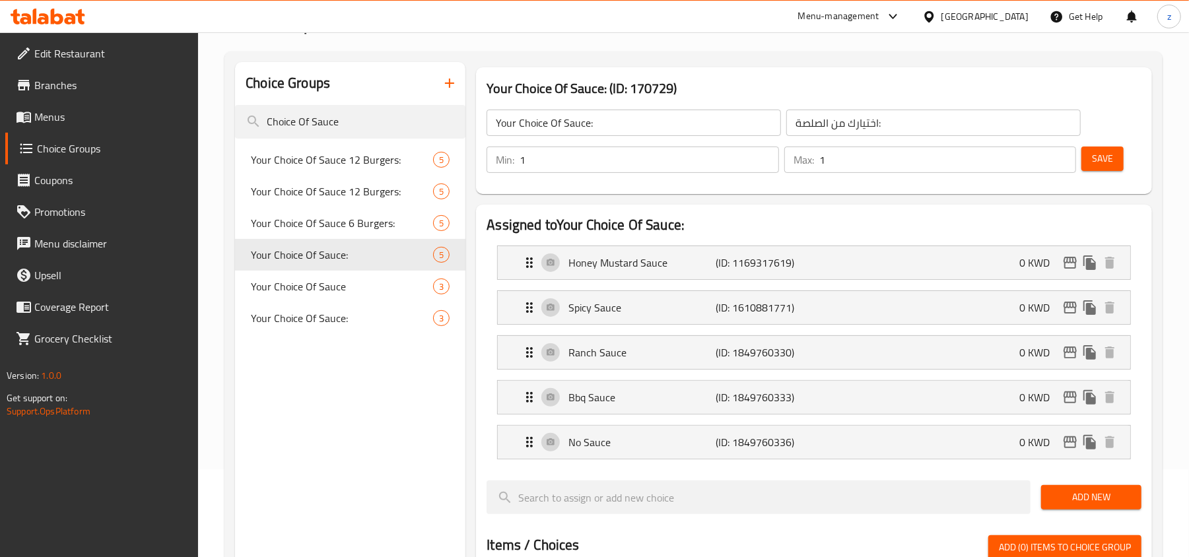
click at [288, 385] on div "Choice Groups Choice Of Sauce Your Choice Of Sauce 12 Burgers: 5 Your Choice Of…" at bounding box center [350, 537] width 230 height 950
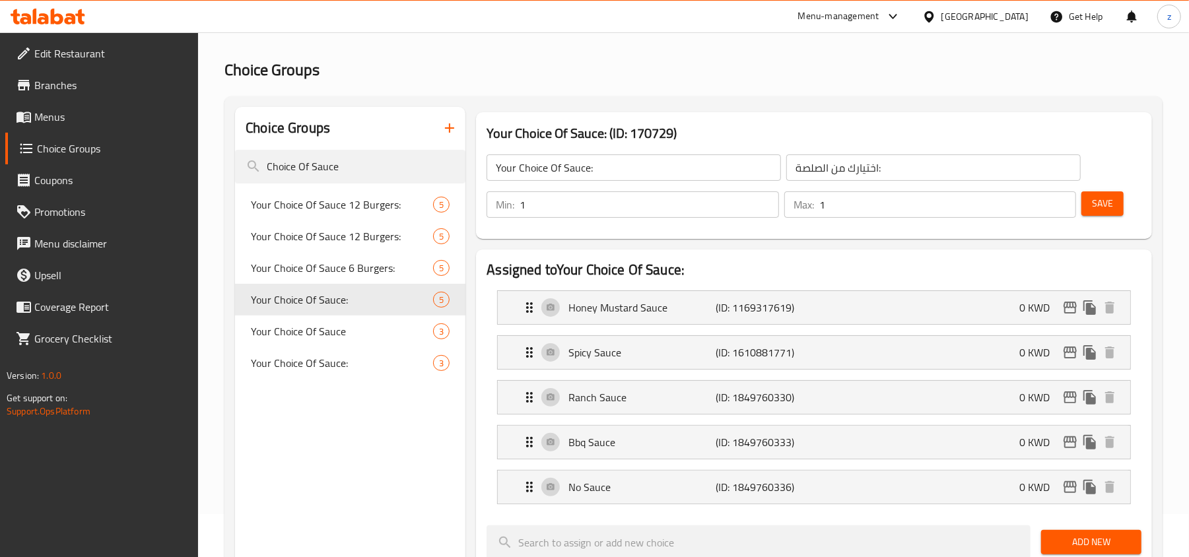
scroll to position [0, 0]
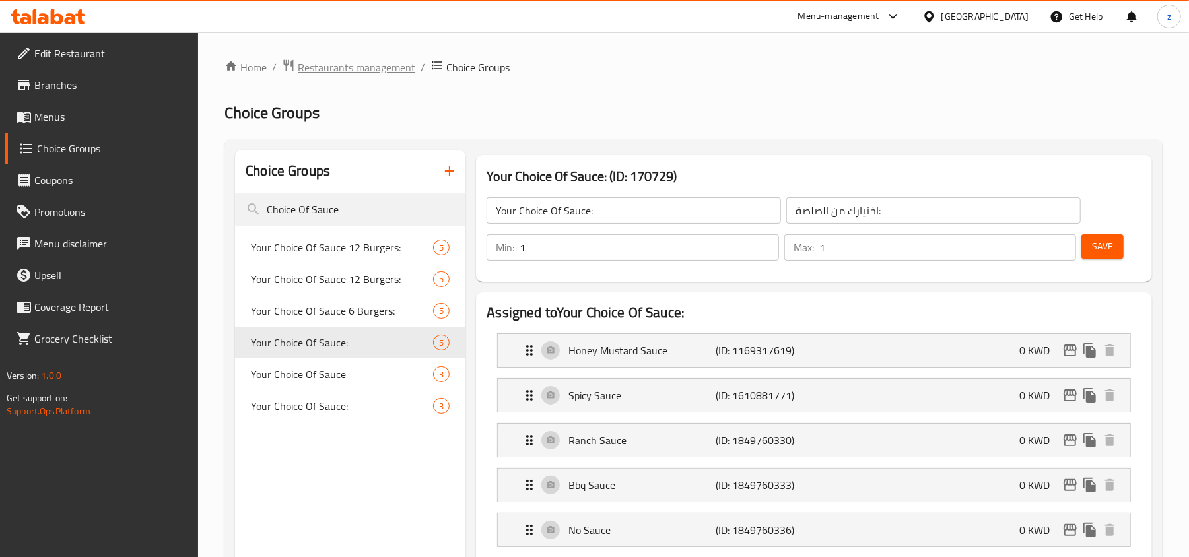
click at [339, 64] on span "Restaurants management" at bounding box center [356, 67] width 117 height 16
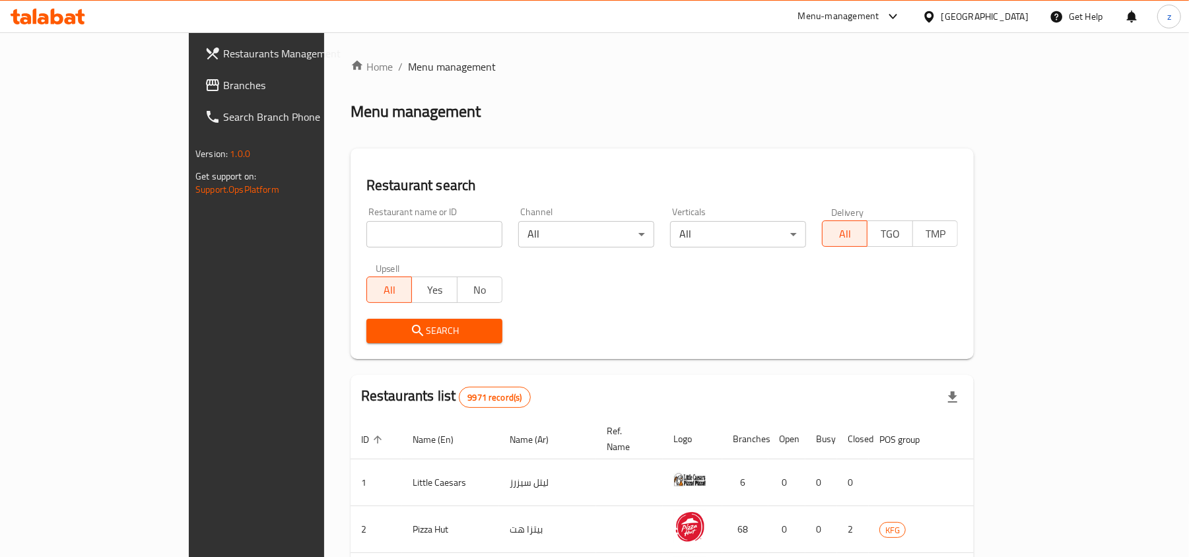
click at [194, 70] on link "Branches" at bounding box center [290, 85] width 193 height 32
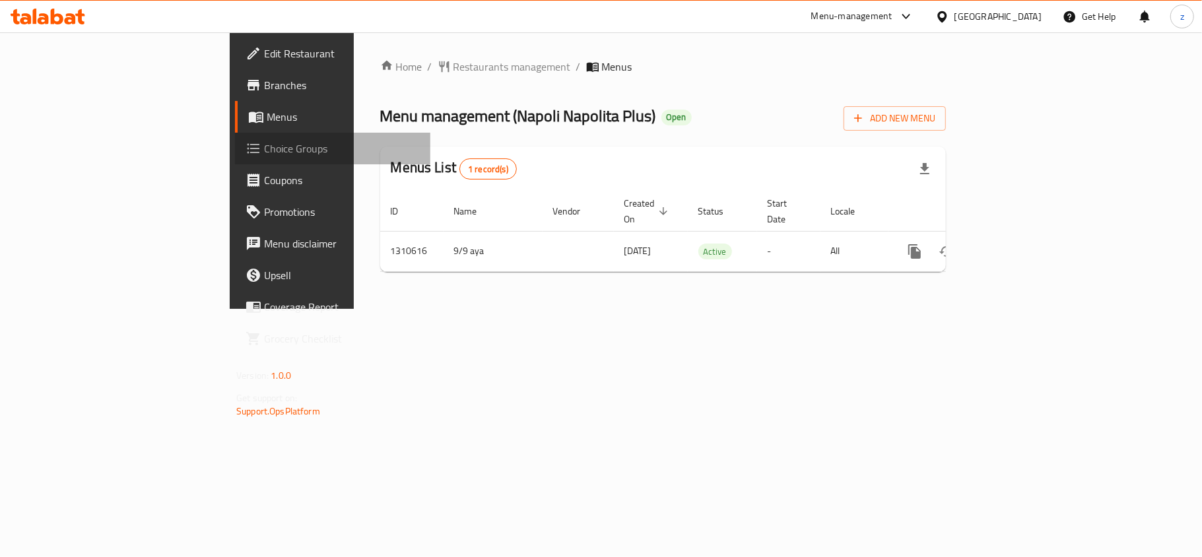
click at [264, 141] on span "Choice Groups" at bounding box center [342, 149] width 156 height 16
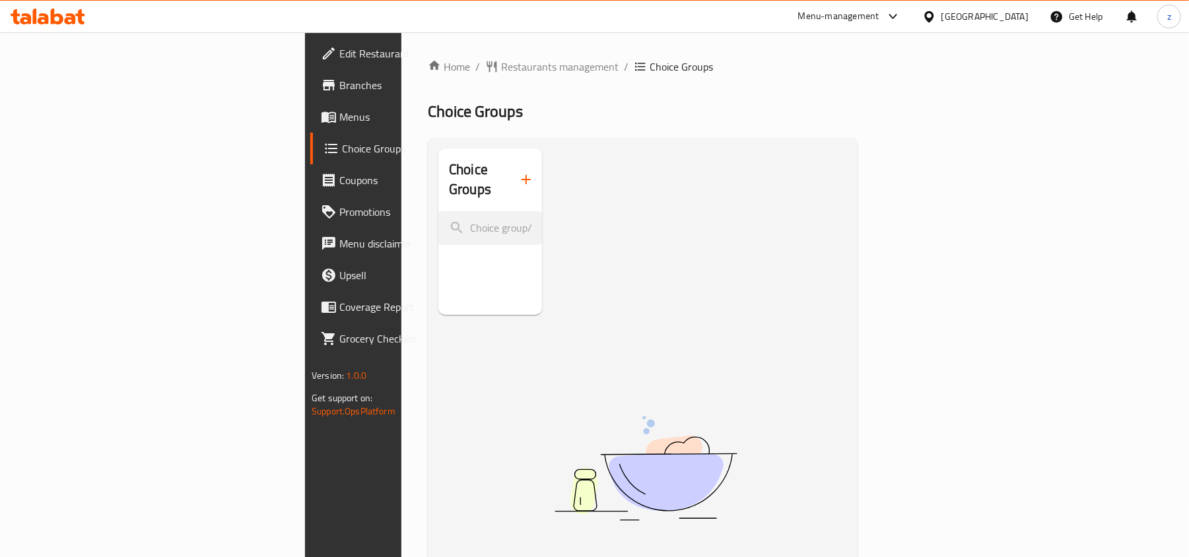
click at [449, 166] on h2 "Choice Groups" at bounding box center [479, 180] width 61 height 40
click at [438, 211] on input "search" at bounding box center [490, 228] width 104 height 34
paste input "Your choice of"
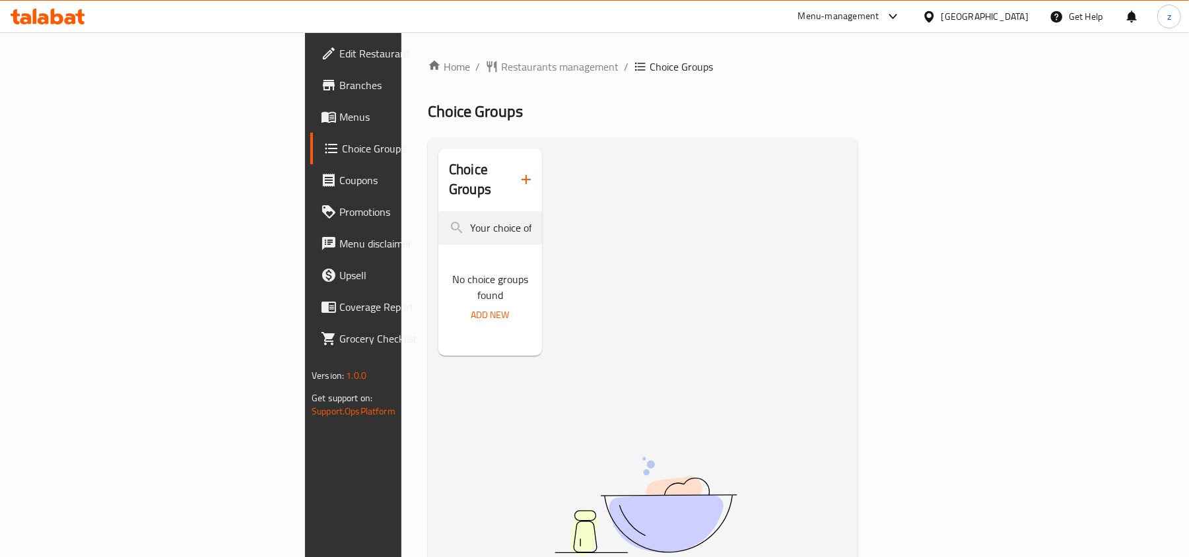
type input "Your choice of"
click at [339, 54] on span "Edit Restaurant" at bounding box center [416, 54] width 154 height 16
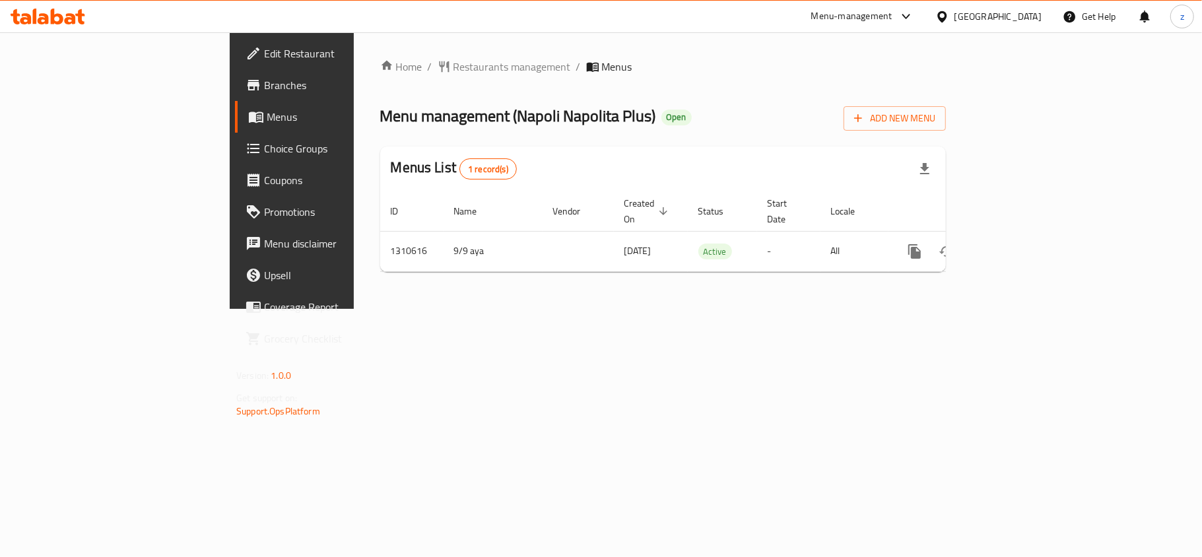
click at [264, 152] on span "Choice Groups" at bounding box center [342, 149] width 156 height 16
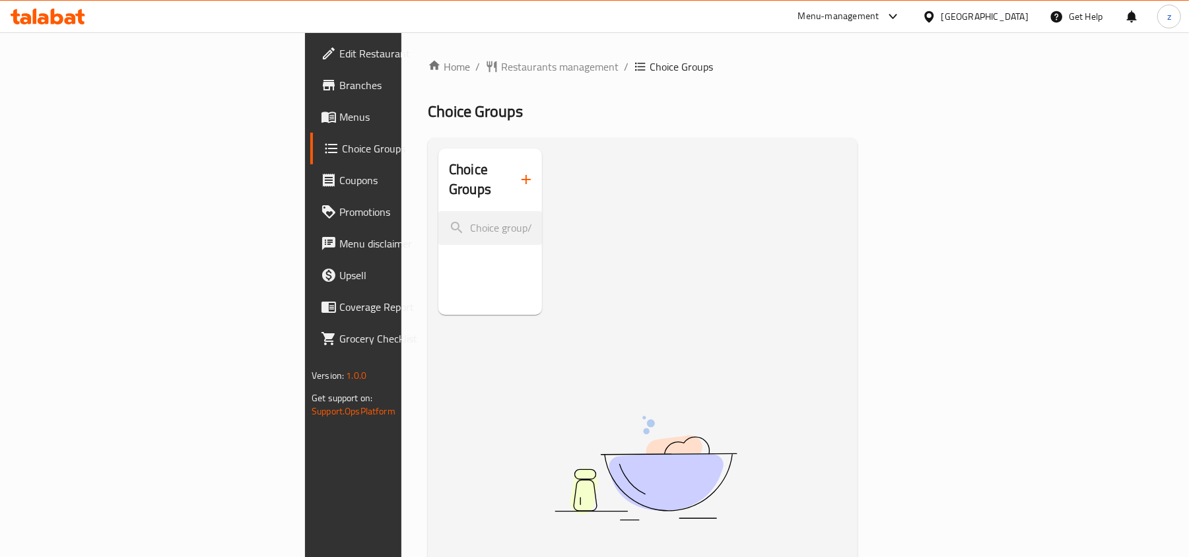
click at [438, 166] on div "Choice Groups" at bounding box center [490, 179] width 104 height 63
click at [438, 211] on input "search" at bounding box center [490, 228] width 104 height 34
paste input "776843"
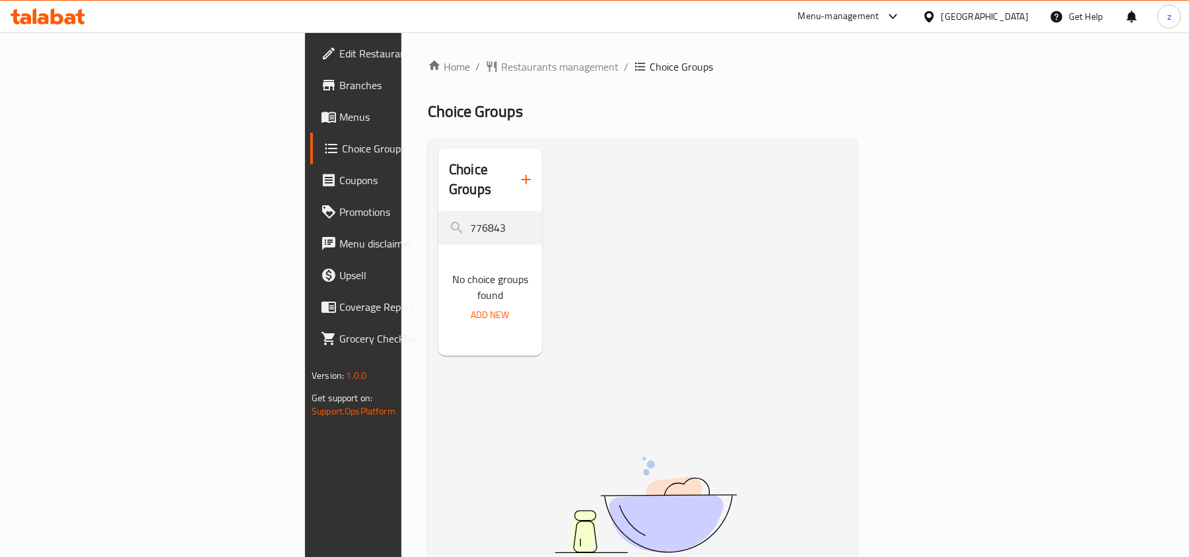
type input "776843"
click at [401, 55] on div "Home / Restaurants management / Choice Groups Choice Groups Choice Groups 77684…" at bounding box center [642, 387] width 482 height 710
click at [501, 69] on span "Restaurants management" at bounding box center [559, 67] width 117 height 16
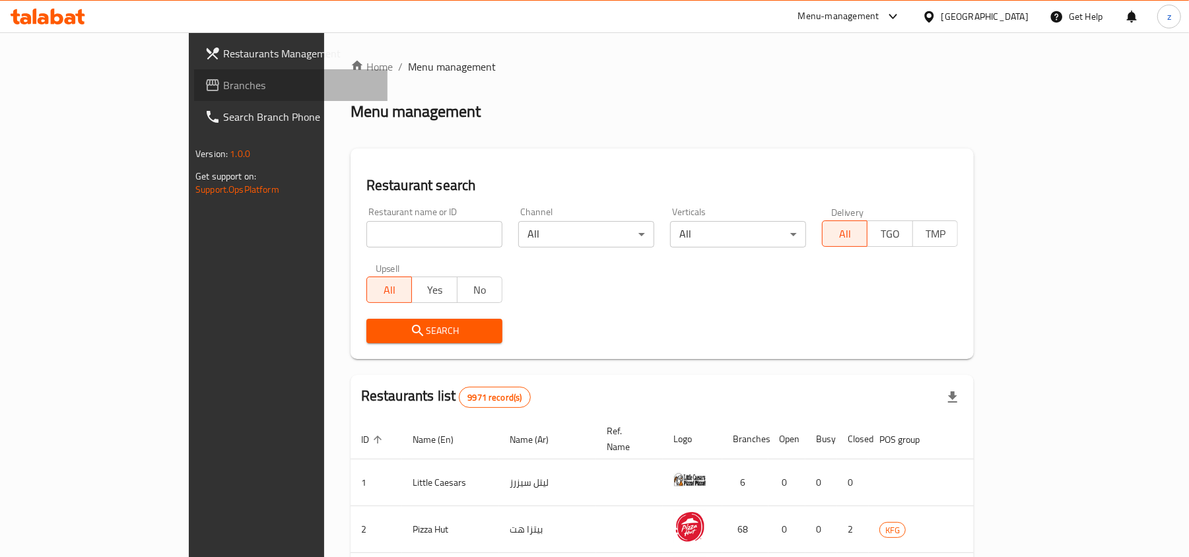
click at [223, 90] on span "Branches" at bounding box center [300, 85] width 154 height 16
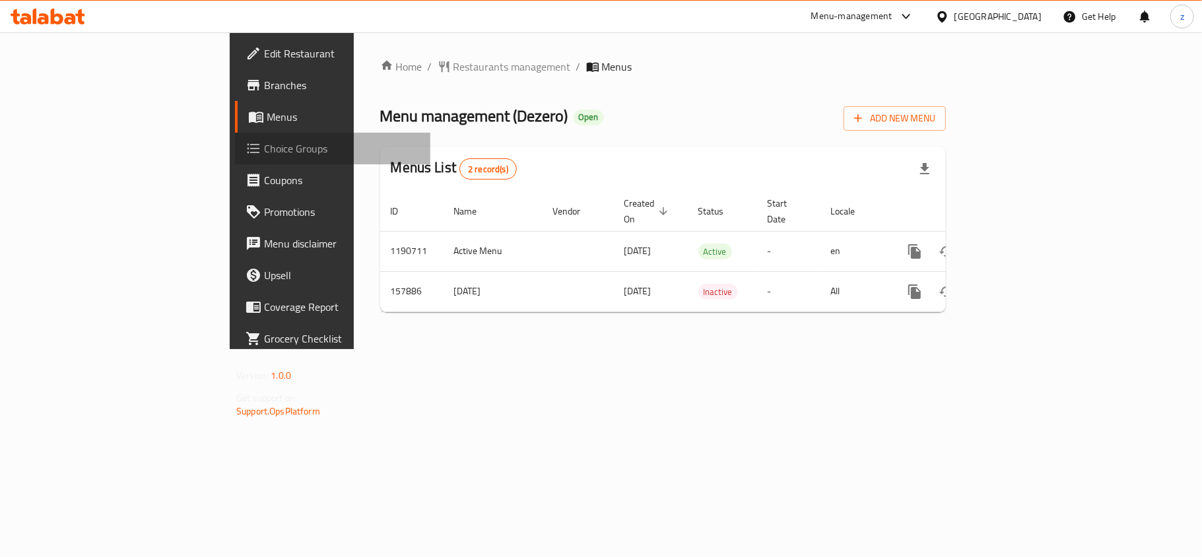
click at [264, 154] on span "Choice Groups" at bounding box center [342, 149] width 156 height 16
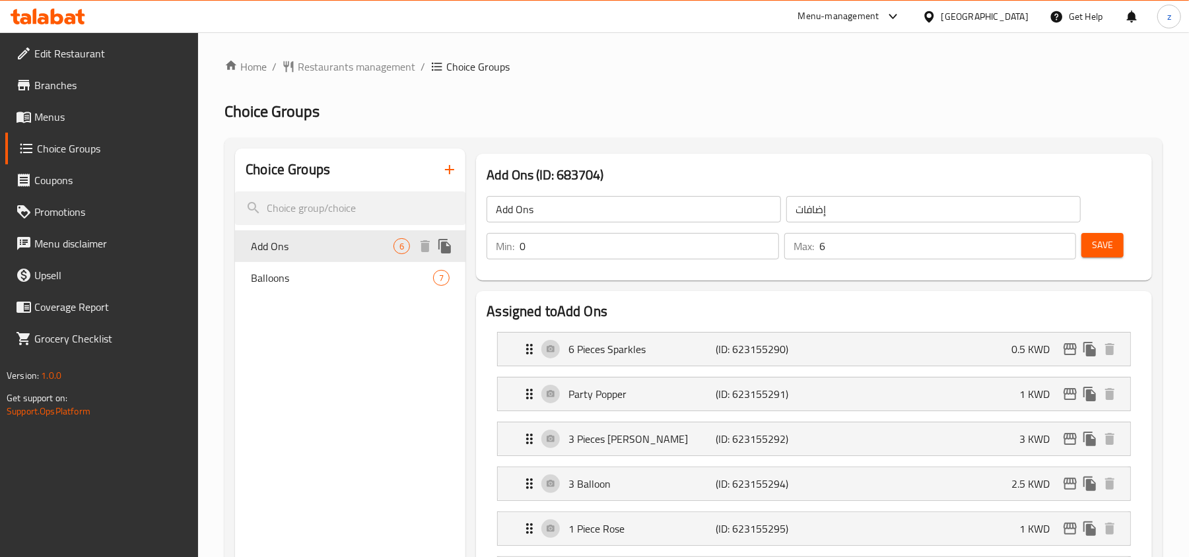
click at [296, 240] on span "Add Ons" at bounding box center [322, 246] width 143 height 16
click at [75, 46] on span "Edit Restaurant" at bounding box center [111, 54] width 154 height 16
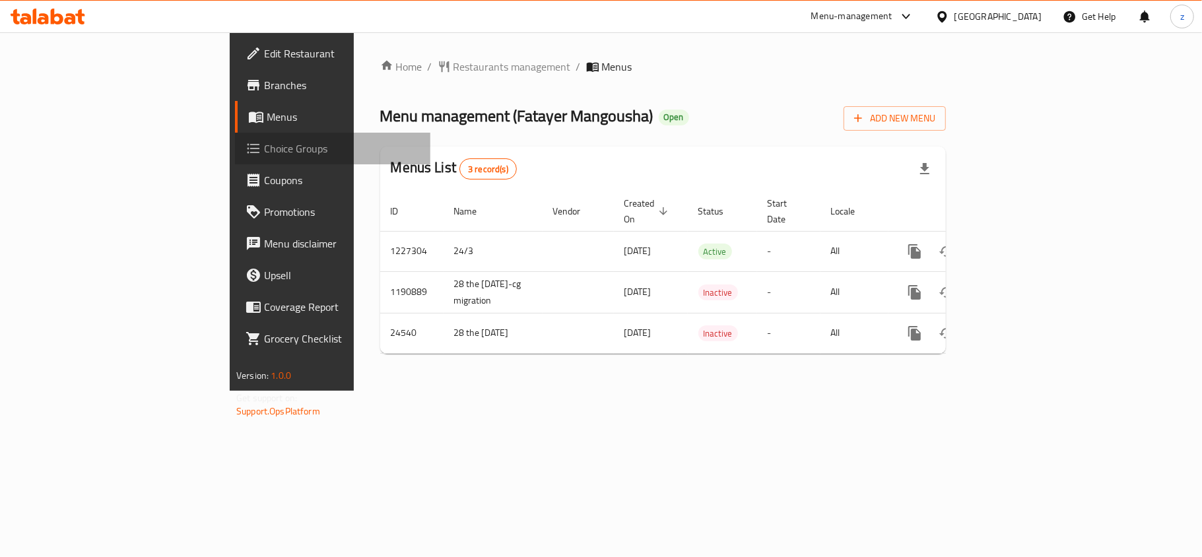
click at [264, 144] on span "Choice Groups" at bounding box center [342, 149] width 156 height 16
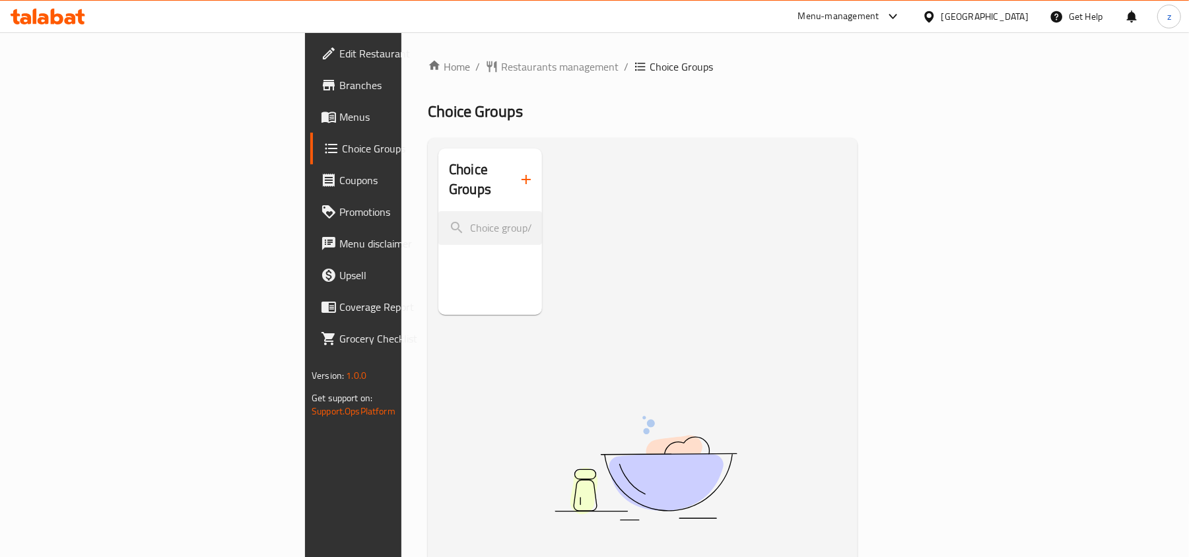
drag, startPoint x: 302, startPoint y: 186, endPoint x: 310, endPoint y: 178, distance: 11.7
click at [438, 183] on div "Choice Groups" at bounding box center [490, 179] width 104 height 63
click at [449, 172] on h2 "Choice Groups" at bounding box center [479, 180] width 61 height 40
click at [438, 211] on input "search" at bounding box center [490, 228] width 104 height 34
paste input "Your choice:"
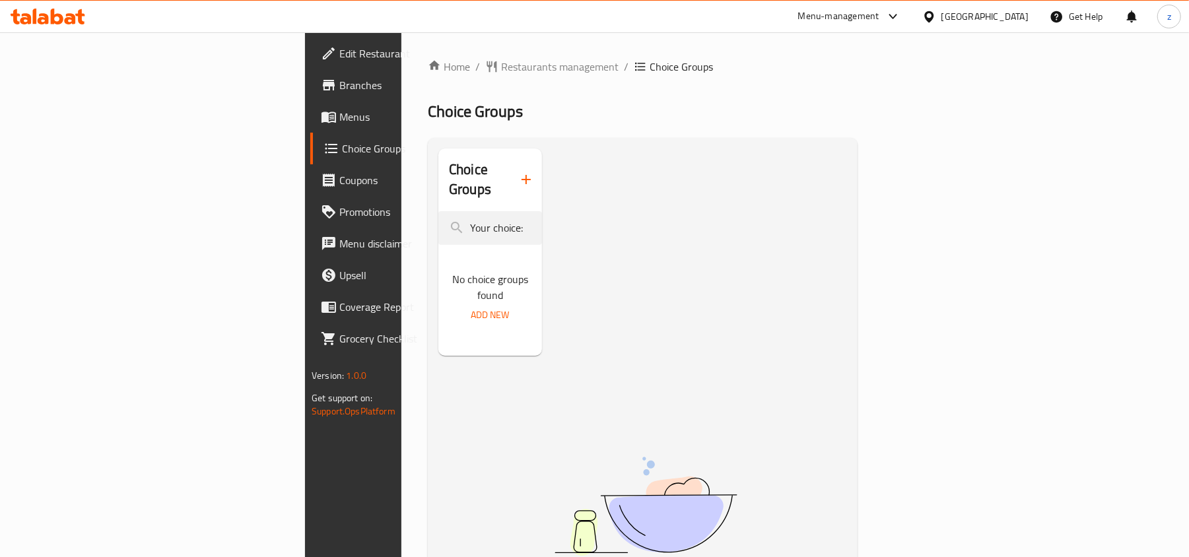
type input "Your choice:"
click at [339, 59] on span "Edit Restaurant" at bounding box center [416, 54] width 154 height 16
